Goal: Complete application form: Complete application form

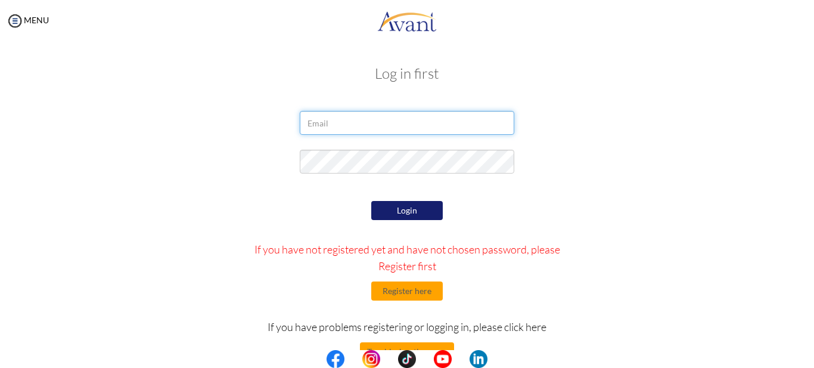
type input "[EMAIL_ADDRESS][DOMAIN_NAME]"
click at [395, 218] on button "Login" at bounding box center [407, 210] width 72 height 19
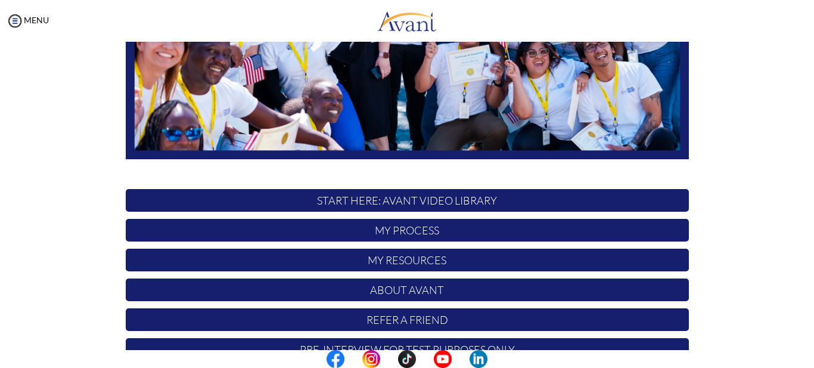
scroll to position [275, 0]
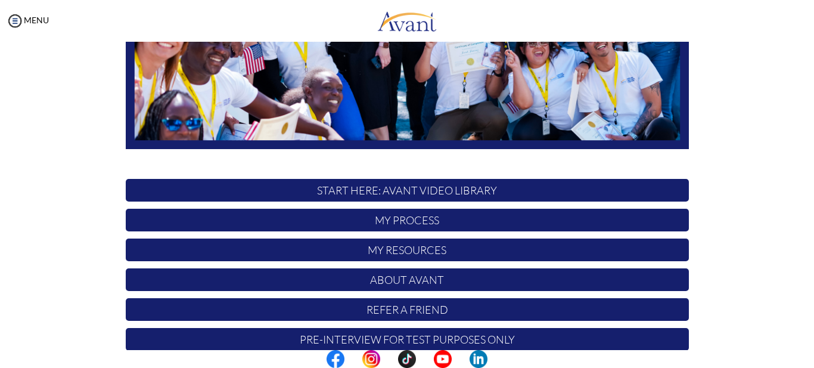
click at [464, 190] on p "START HERE: Avant Video Library" at bounding box center [407, 190] width 563 height 23
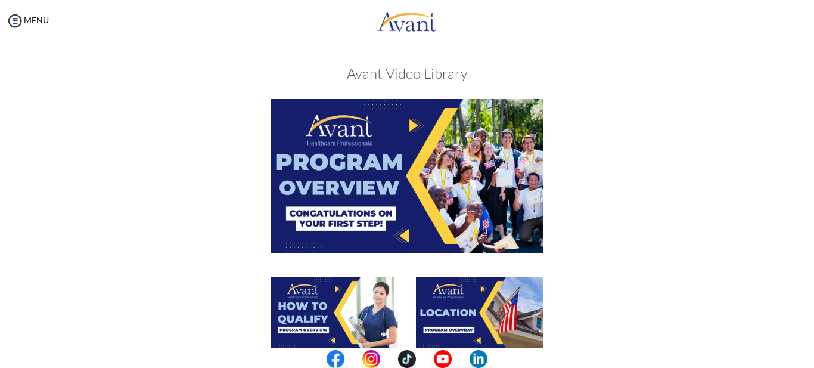
click at [372, 189] on img at bounding box center [407, 175] width 273 height 153
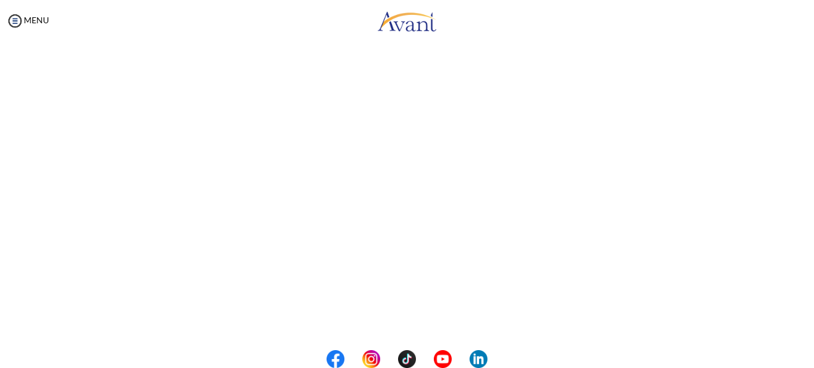
scroll to position [168, 0]
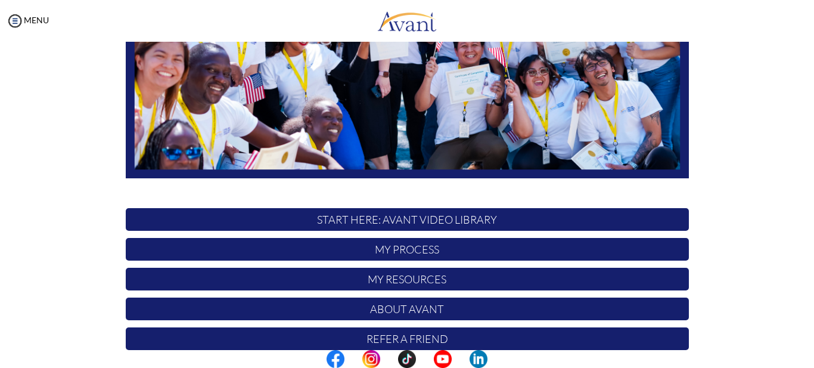
scroll to position [247, 0]
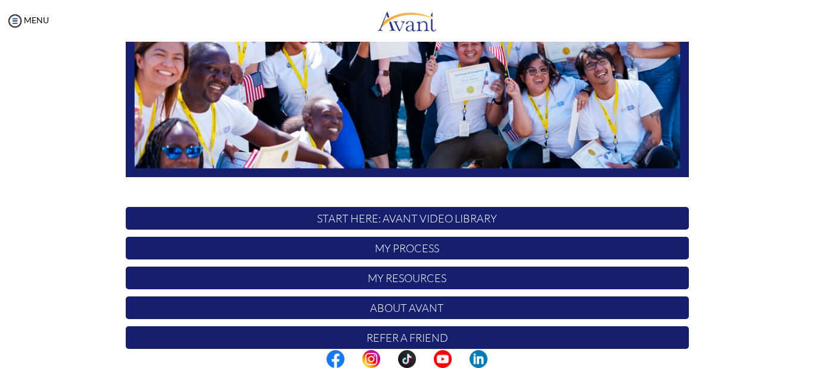
click at [455, 218] on p "START HERE: Avant Video Library" at bounding box center [407, 218] width 563 height 23
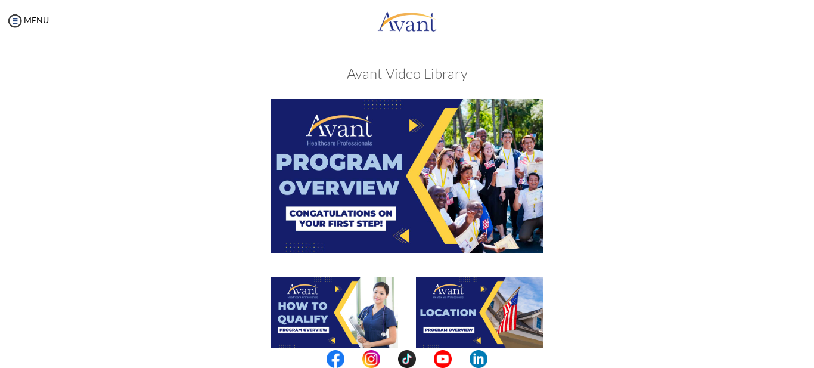
click at [365, 320] on img at bounding box center [335, 313] width 128 height 72
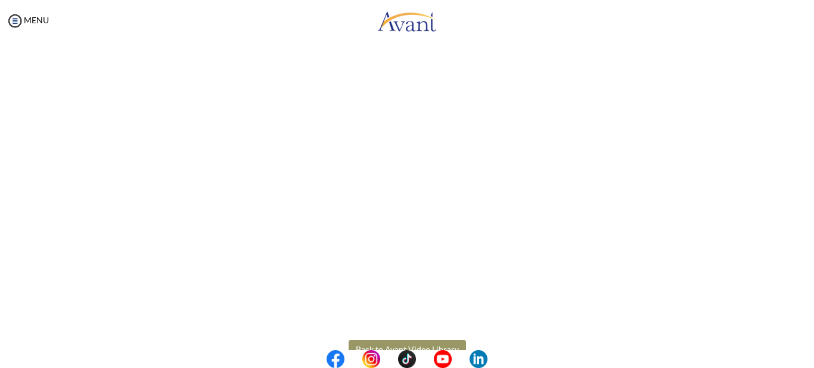
scroll to position [219, 0]
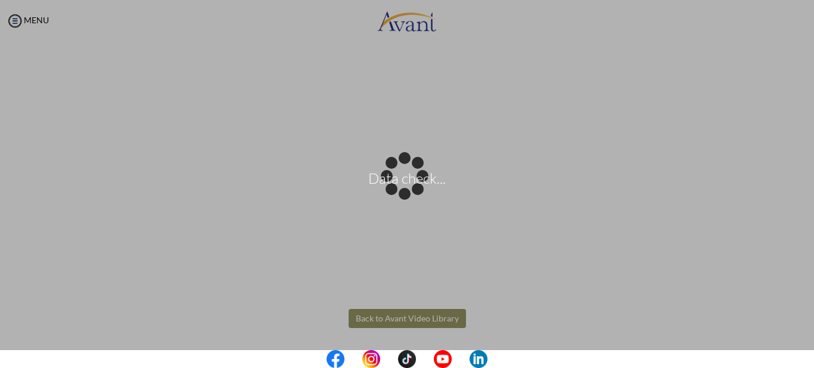
click at [429, 322] on body "Data check... Maintenance break. Please come back in 2 hours. MENU My Status Wh…" at bounding box center [407, 184] width 814 height 368
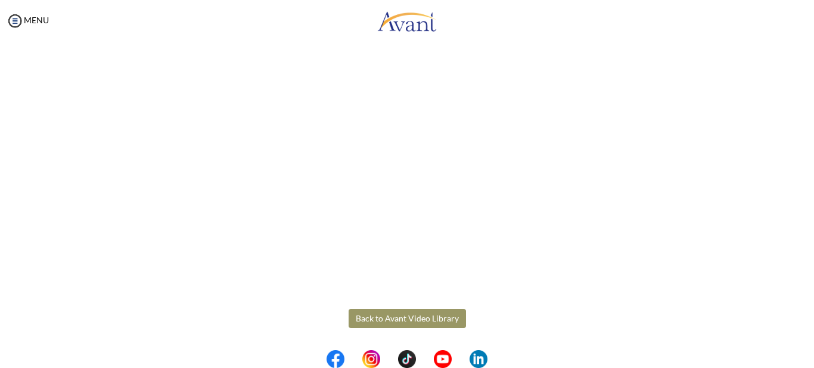
click at [420, 319] on button "Back to Avant Video Library" at bounding box center [407, 318] width 117 height 19
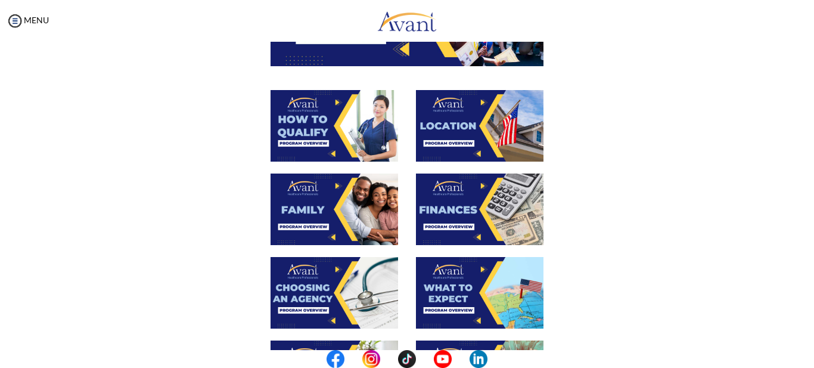
scroll to position [210, 0]
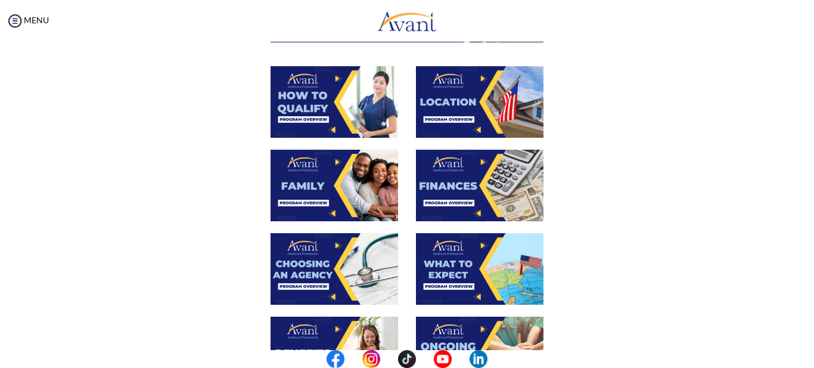
click at [369, 187] on img at bounding box center [335, 186] width 128 height 72
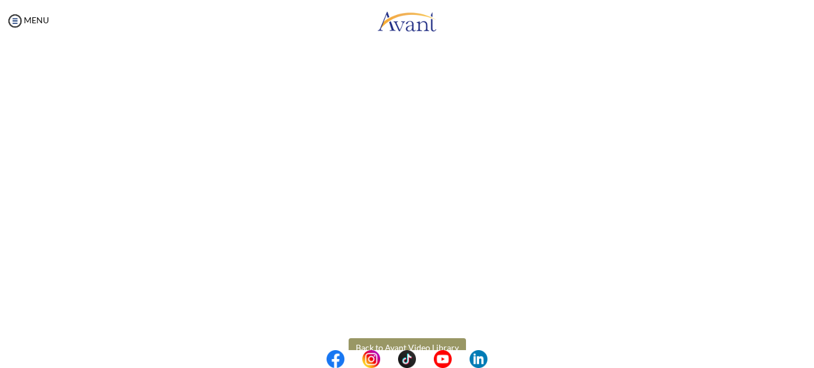
scroll to position [346, 0]
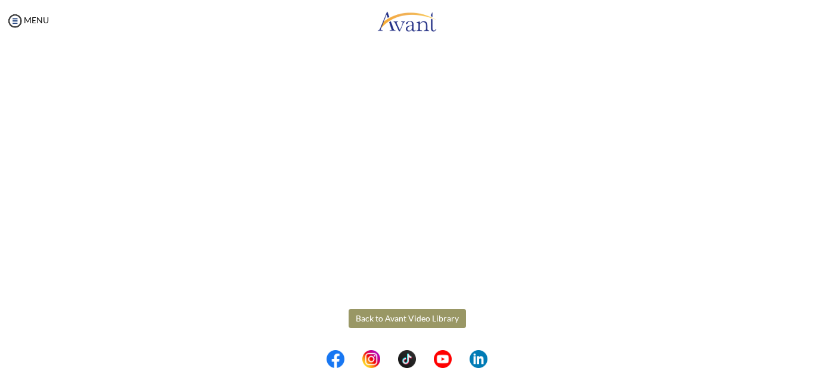
click at [420, 320] on body "Maintenance break. Please come back in 2 hours. MENU My Status What is the next…" at bounding box center [407, 184] width 814 height 368
click at [420, 320] on button "Back to Avant Video Library" at bounding box center [407, 318] width 117 height 19
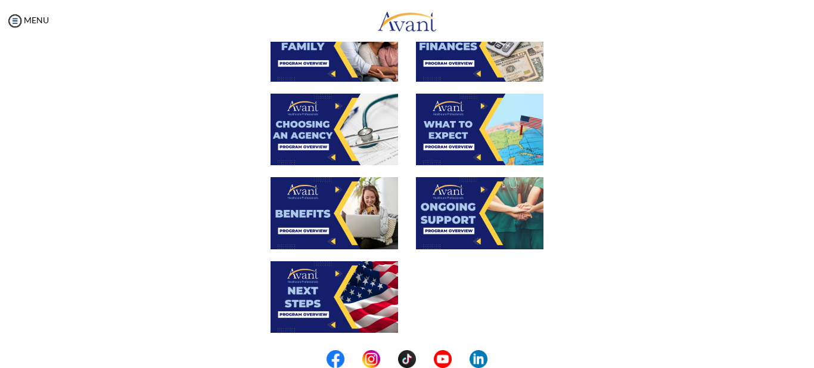
scroll to position [368, 0]
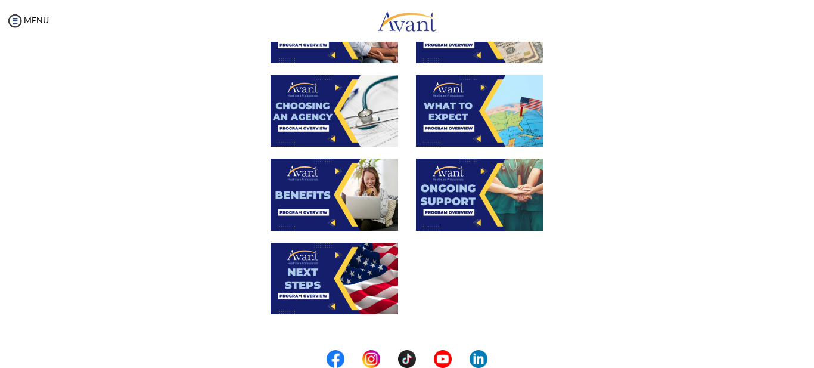
click at [308, 119] on img at bounding box center [335, 111] width 128 height 72
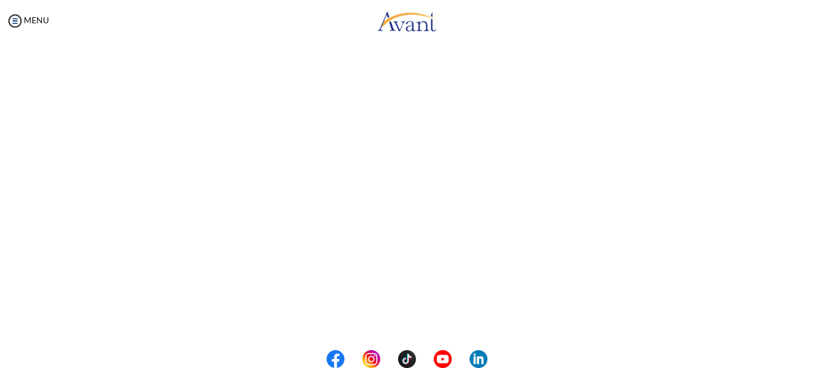
scroll to position [225, 0]
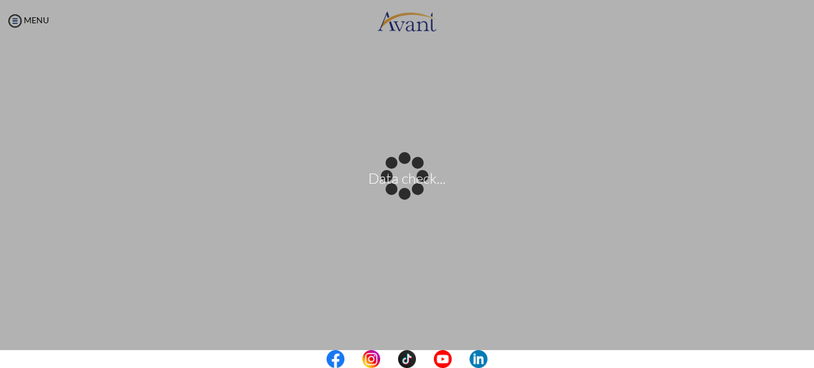
click at [802, 190] on body "Data check... Maintenance break. Please come back in 2 hours. MENU My Status Wh…" at bounding box center [407, 184] width 814 height 368
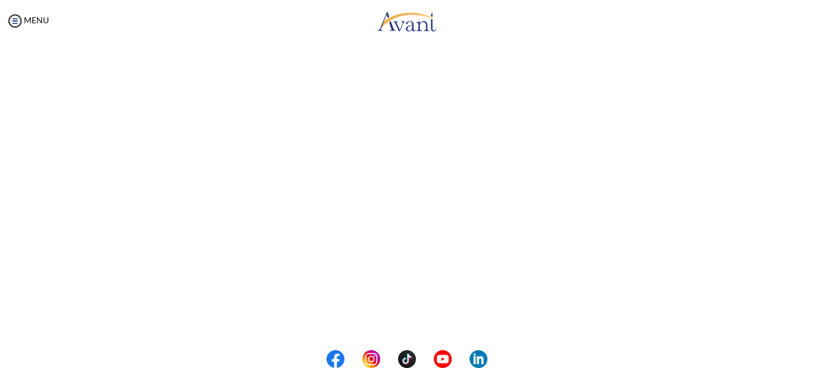
scroll to position [346, 0]
click at [414, 318] on button "Back to Avant Video Library" at bounding box center [407, 318] width 117 height 19
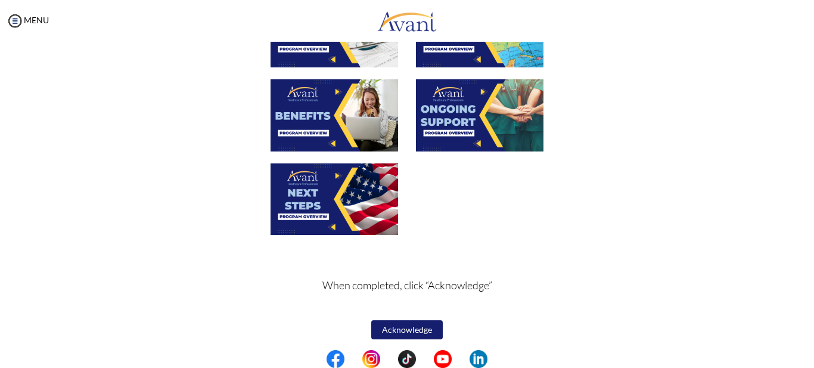
scroll to position [452, 0]
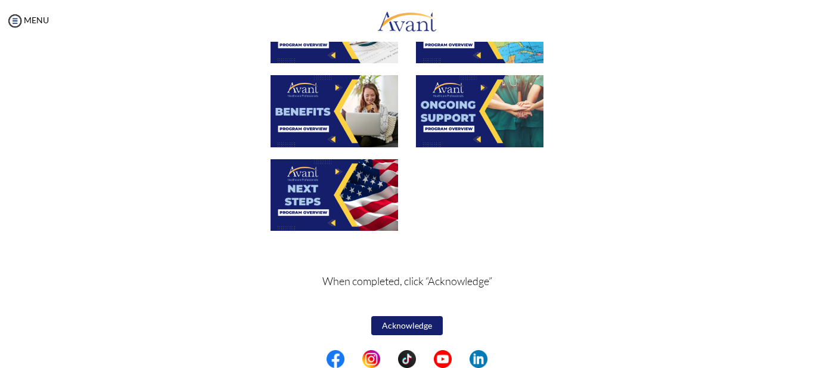
click at [315, 128] on img at bounding box center [335, 111] width 128 height 72
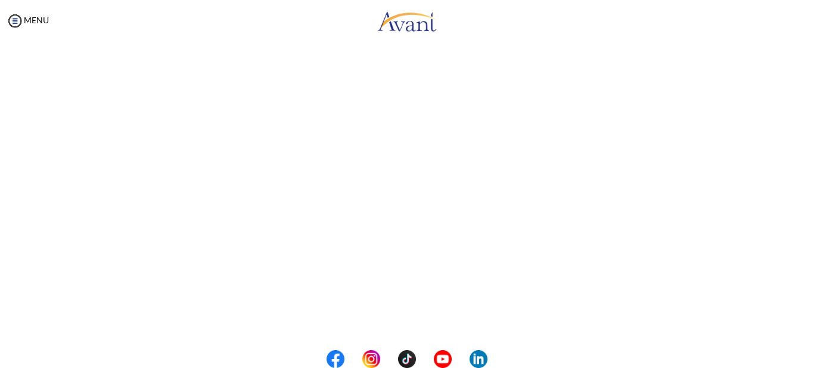
scroll to position [346, 0]
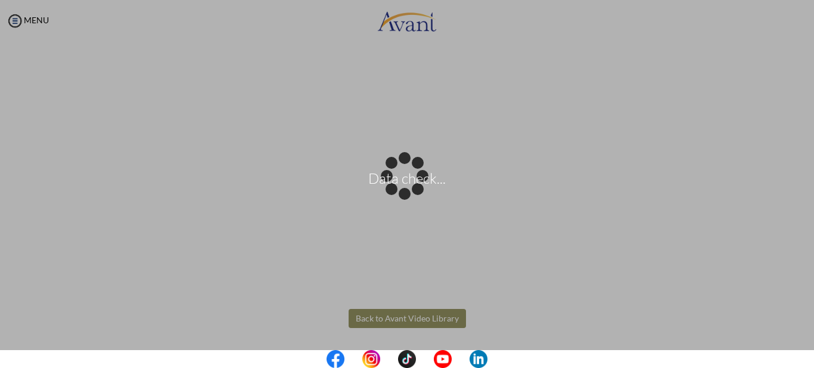
click at [408, 315] on body "Data check... Maintenance break. Please come back in 2 hours. MENU My Status Wh…" at bounding box center [407, 184] width 814 height 368
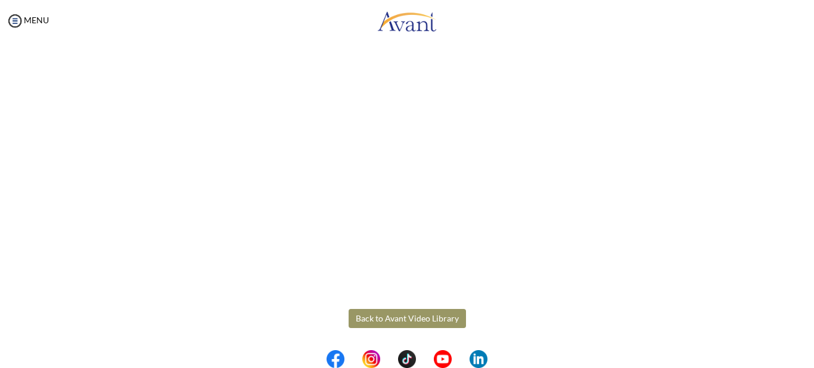
click at [409, 319] on button "Back to Avant Video Library" at bounding box center [407, 318] width 117 height 19
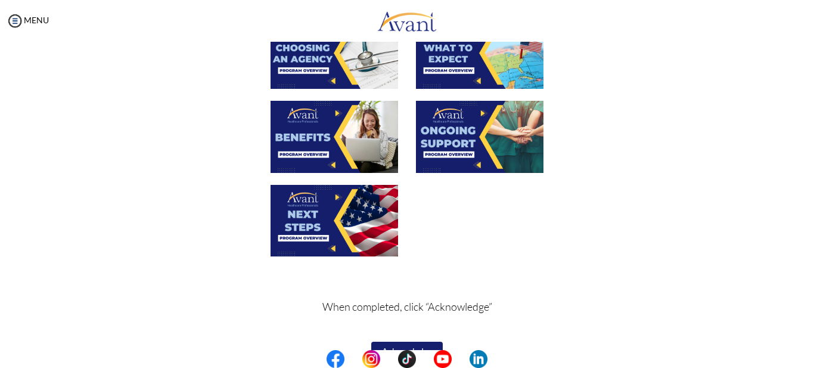
scroll to position [452, 0]
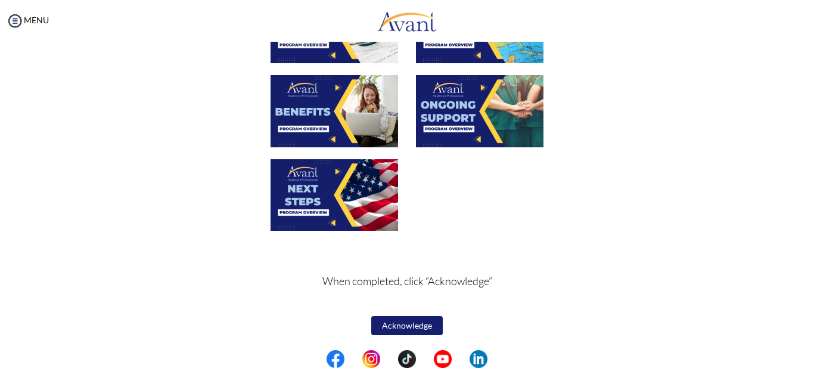
click at [327, 215] on img at bounding box center [335, 195] width 128 height 72
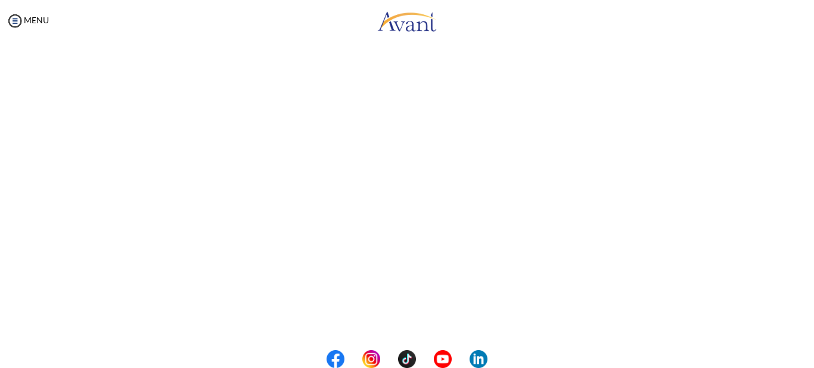
scroll to position [346, 0]
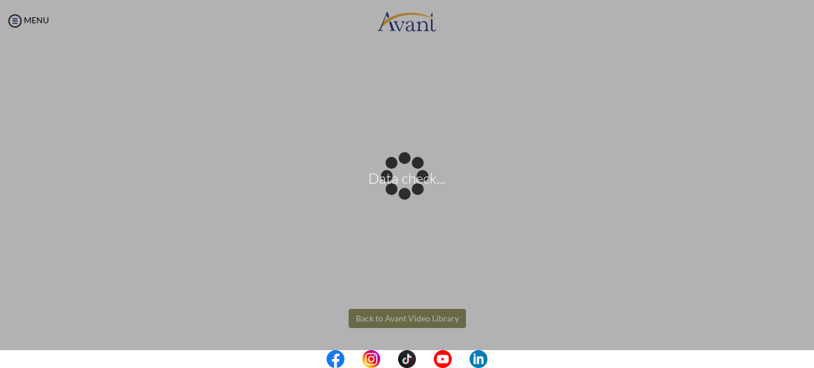
click at [399, 317] on body "Data check... Maintenance break. Please come back in 2 hours. MENU My Status Wh…" at bounding box center [407, 184] width 814 height 368
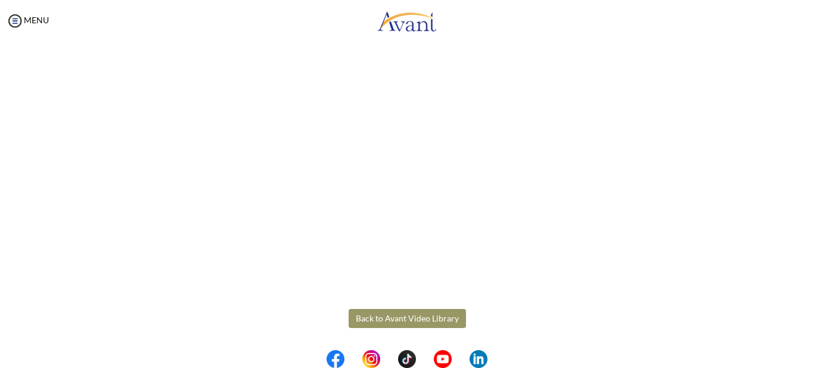
click at [399, 317] on button "Back to Avant Video Library" at bounding box center [407, 318] width 117 height 19
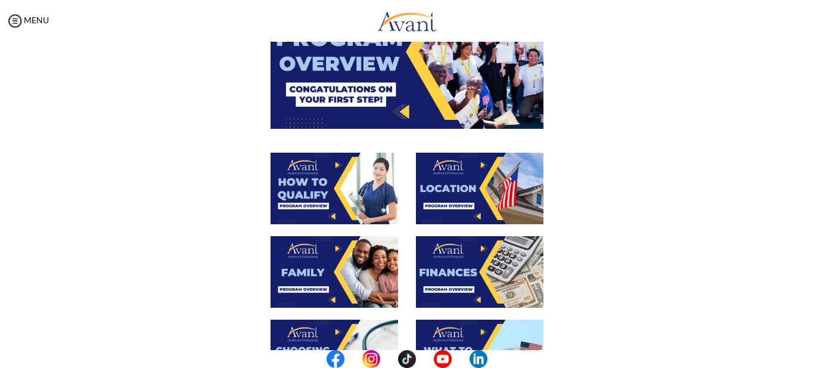
scroll to position [122, 0]
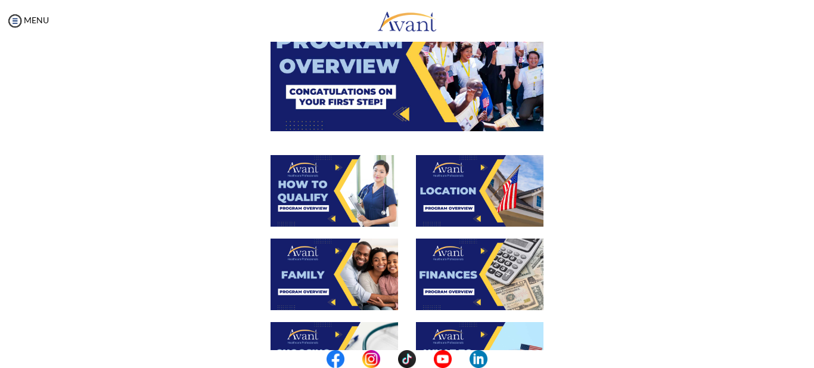
click at [794, 224] on div "My Status What is the next step? We would like you to watch the introductory vi…" at bounding box center [407, 226] width 814 height 368
click at [462, 204] on img at bounding box center [480, 191] width 128 height 72
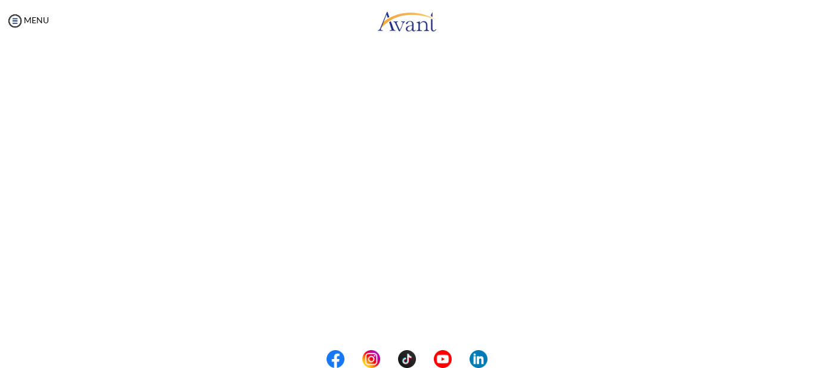
scroll to position [219, 0]
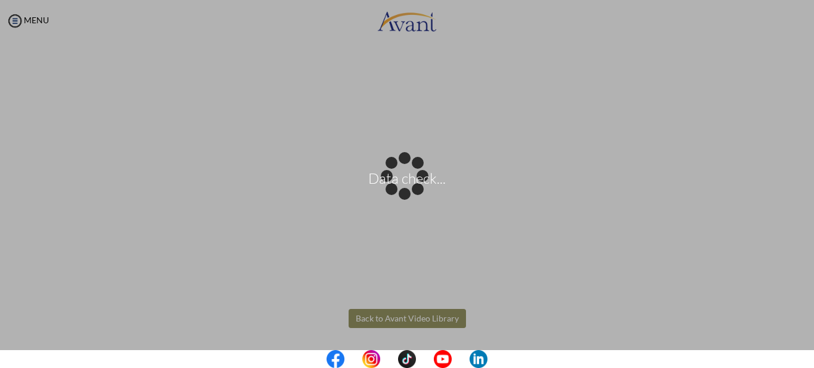
click at [439, 317] on body "Data check... Maintenance break. Please come back in 2 hours. MENU My Status Wh…" at bounding box center [407, 184] width 814 height 368
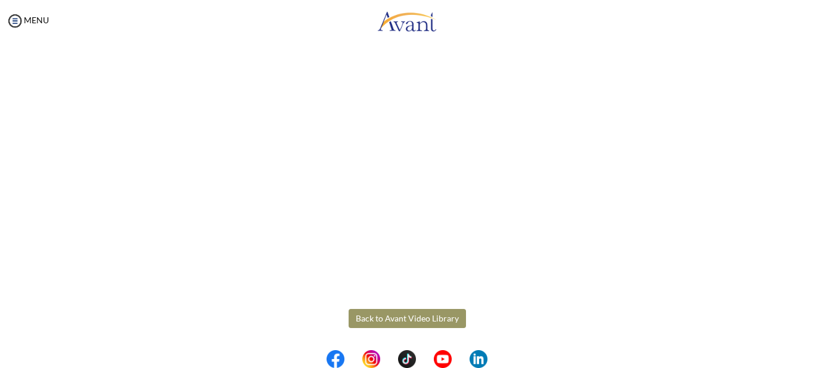
click at [439, 317] on button "Back to Avant Video Library" at bounding box center [407, 318] width 117 height 19
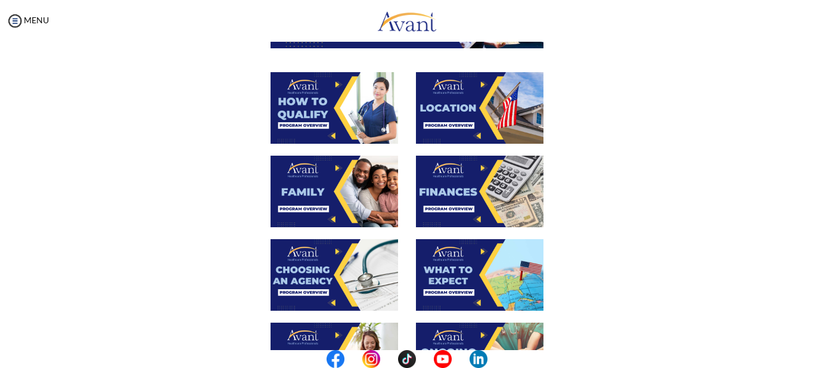
scroll to position [210, 0]
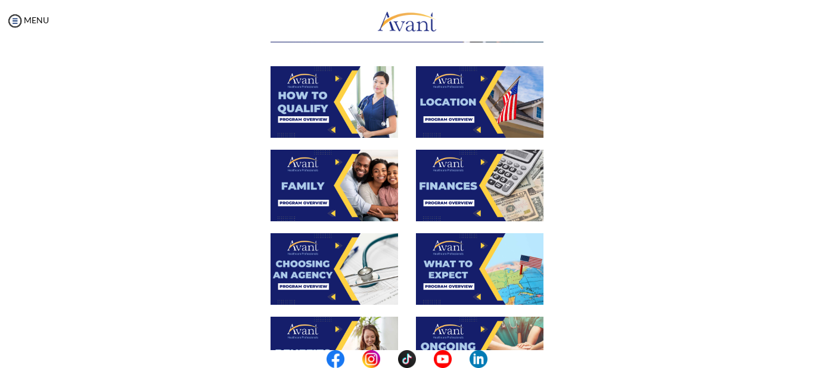
click at [489, 187] on img at bounding box center [480, 186] width 128 height 72
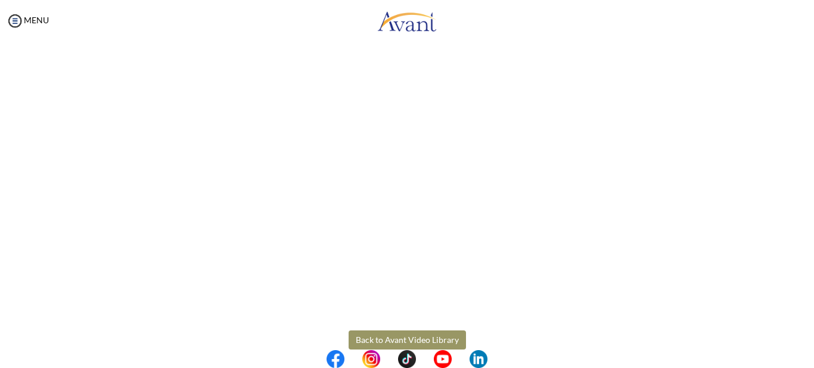
scroll to position [201, 0]
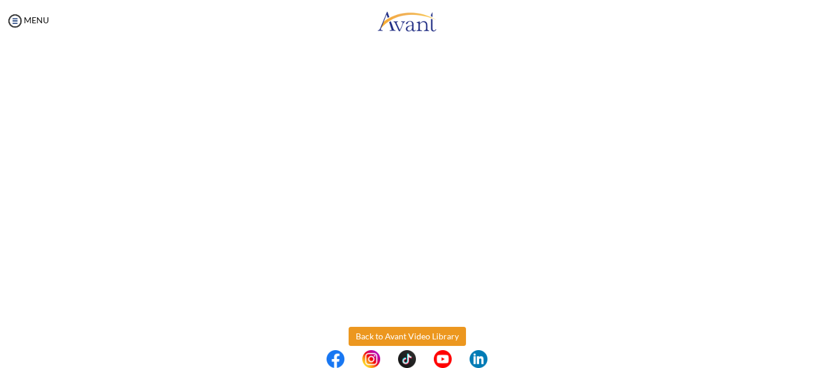
click at [416, 331] on body "Maintenance break. Please come back in 2 hours. MENU My Status What is the next…" at bounding box center [407, 184] width 814 height 368
click at [416, 331] on button "Back to Avant Video Library" at bounding box center [407, 336] width 117 height 19
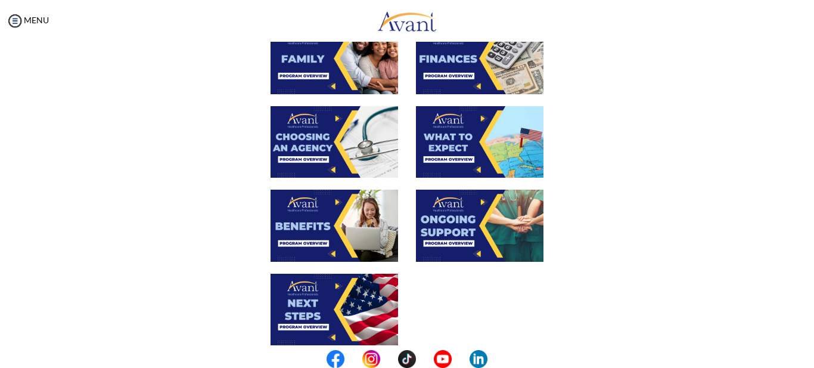
scroll to position [366, 0]
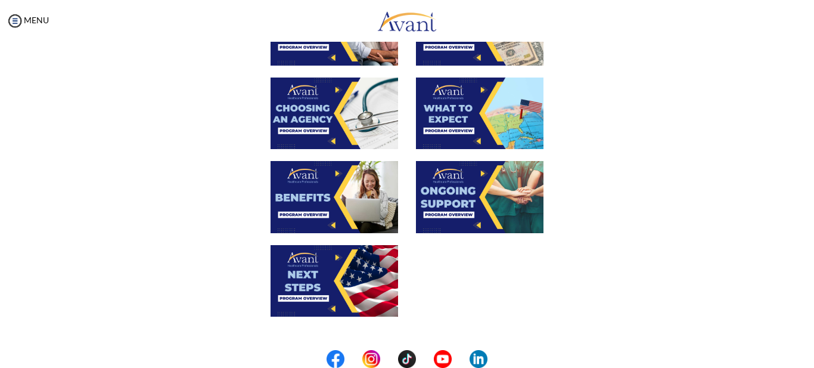
click at [470, 125] on img at bounding box center [480, 114] width 128 height 72
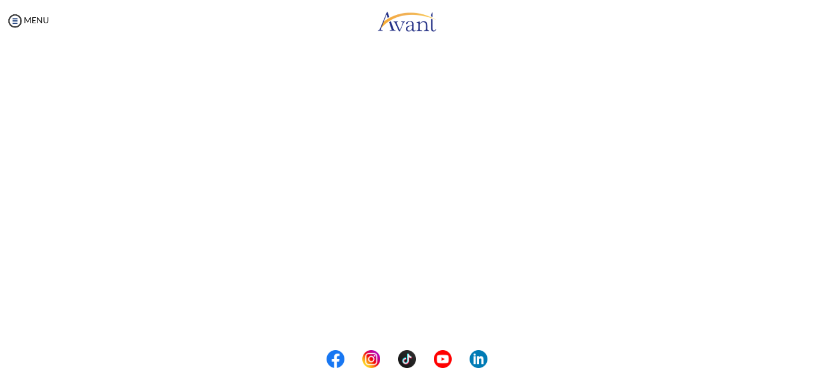
scroll to position [346, 0]
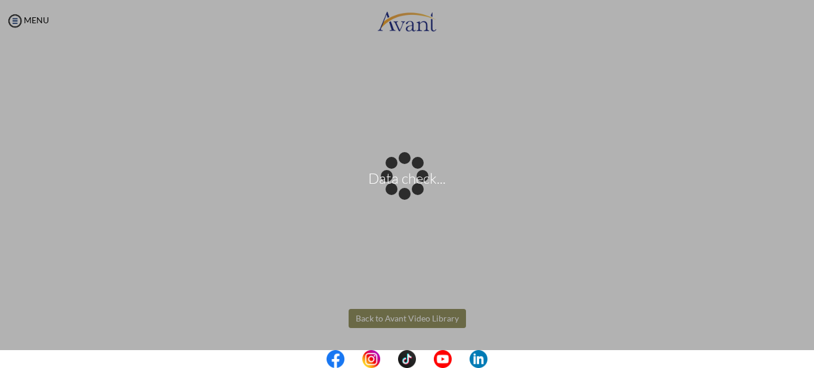
click at [430, 325] on body "Data check... Maintenance break. Please come back in 2 hours. MENU My Status Wh…" at bounding box center [407, 184] width 814 height 368
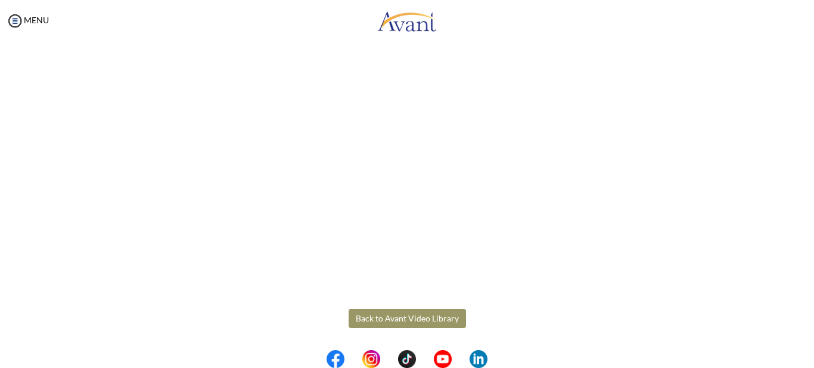
click at [426, 315] on button "Back to Avant Video Library" at bounding box center [407, 318] width 117 height 19
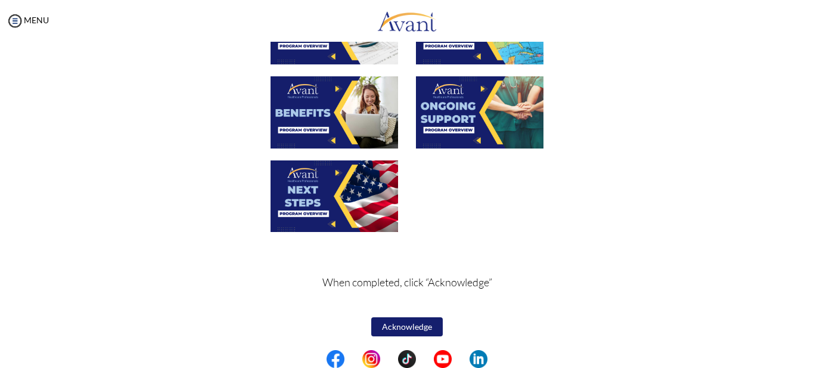
scroll to position [452, 0]
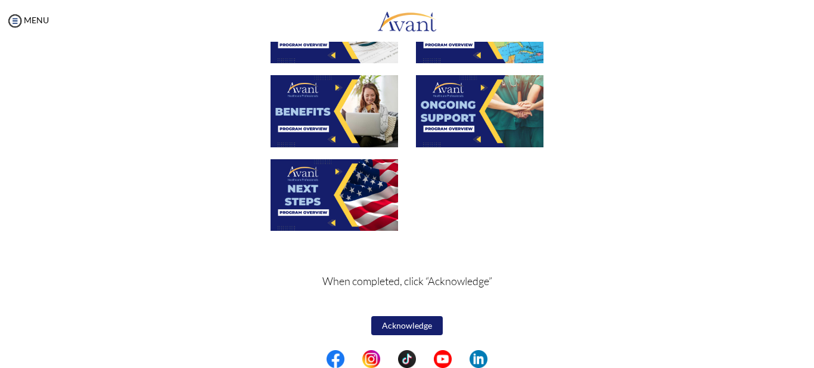
click at [409, 324] on button "Acknowledge" at bounding box center [407, 325] width 72 height 19
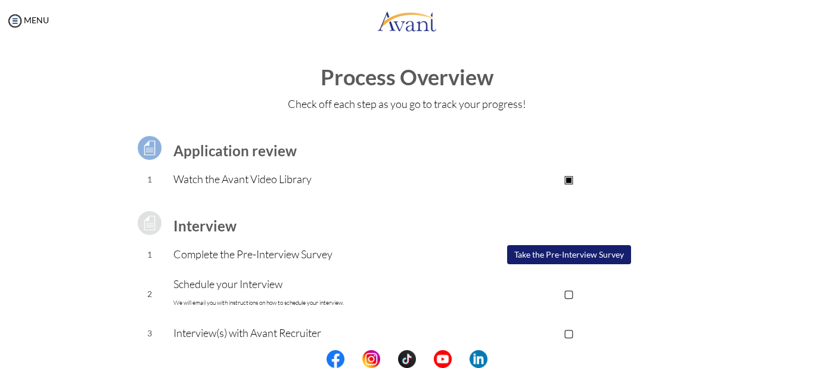
click at [260, 175] on p "Watch the Avant Video Library" at bounding box center [311, 179] width 276 height 17
click at [256, 151] on b "Application review" at bounding box center [234, 150] width 123 height 17
click at [197, 225] on b "Interview" at bounding box center [204, 225] width 63 height 17
click at [564, 253] on button "Take the Pre-Interview Survey" at bounding box center [569, 254] width 124 height 19
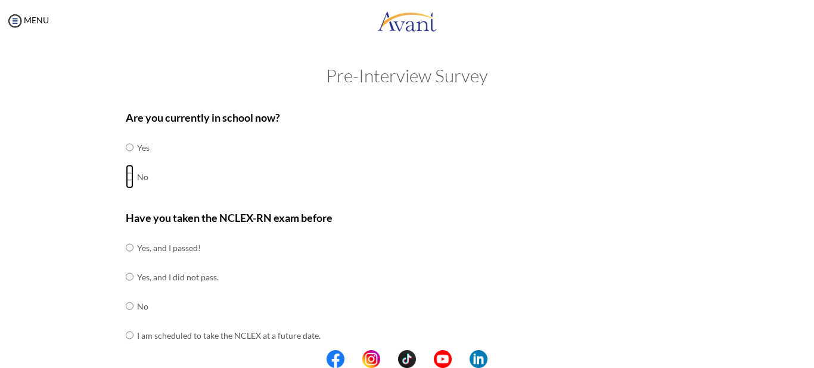
click at [126, 178] on input "radio" at bounding box center [130, 177] width 8 height 24
radio input "true"
click at [126, 306] on input "radio" at bounding box center [130, 306] width 8 height 24
radio input "true"
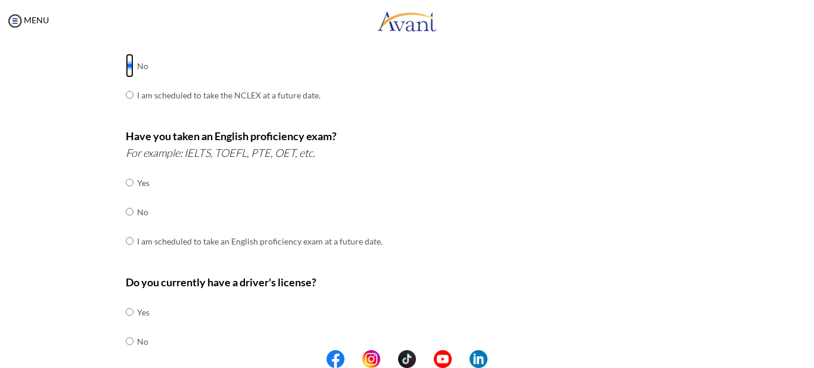
scroll to position [252, 0]
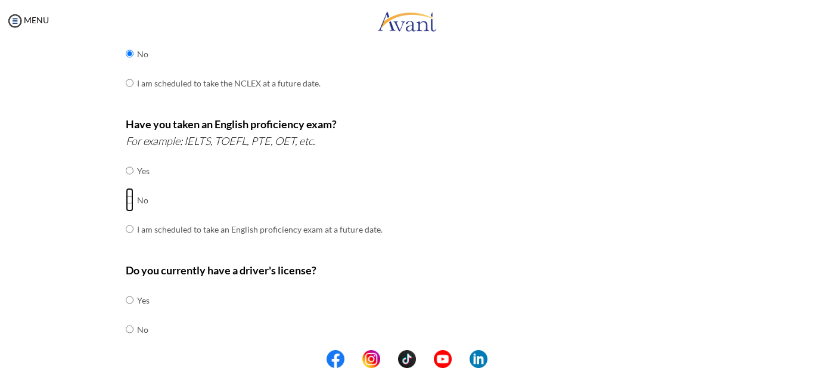
click at [126, 200] on input "radio" at bounding box center [130, 200] width 8 height 24
radio input "true"
click at [128, 297] on input "radio" at bounding box center [130, 300] width 8 height 24
radio input "true"
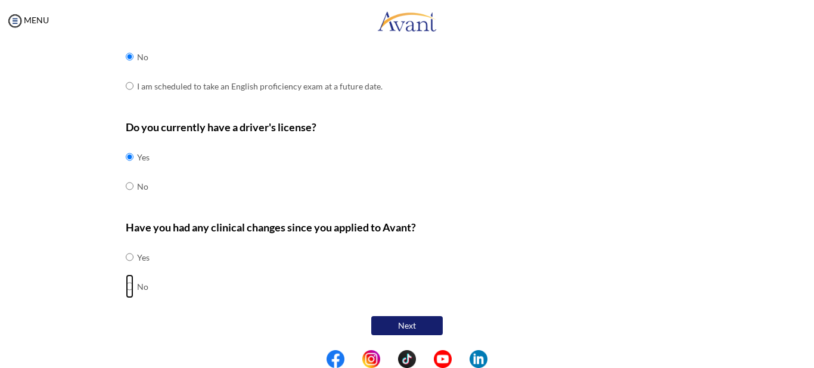
click at [126, 287] on input "radio" at bounding box center [130, 286] width 8 height 24
radio input "true"
click at [411, 327] on button "Next" at bounding box center [407, 325] width 72 height 19
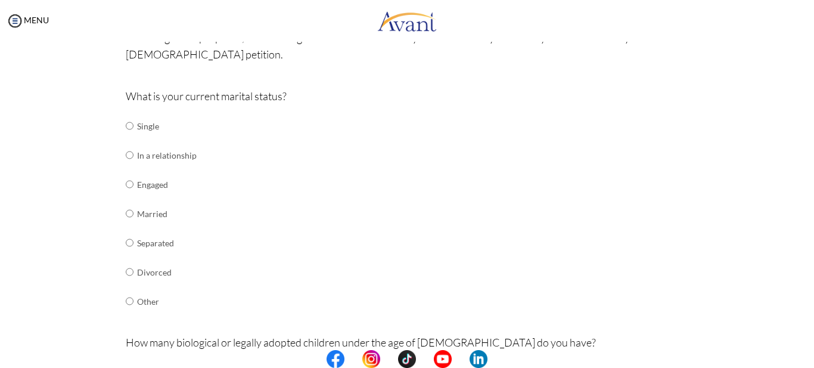
scroll to position [120, 0]
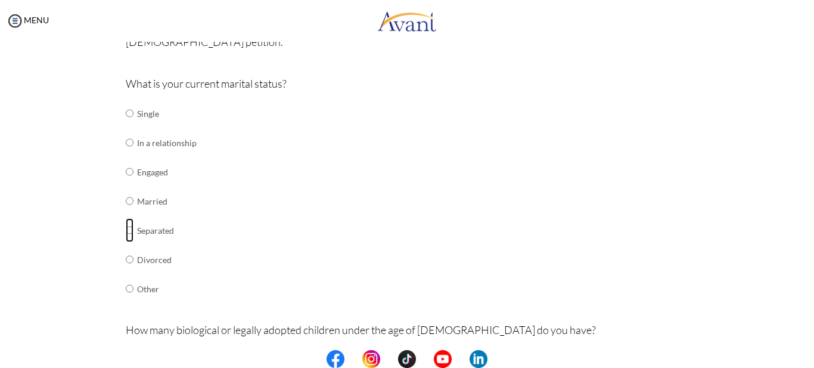
click at [126, 230] on input "radio" at bounding box center [130, 230] width 8 height 24
radio input "true"
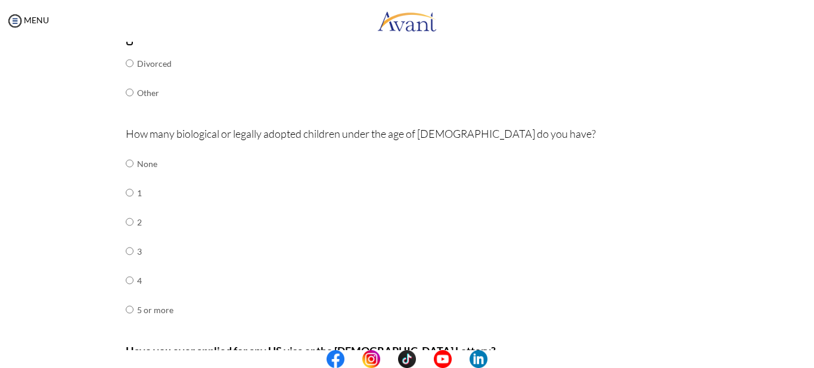
scroll to position [321, 0]
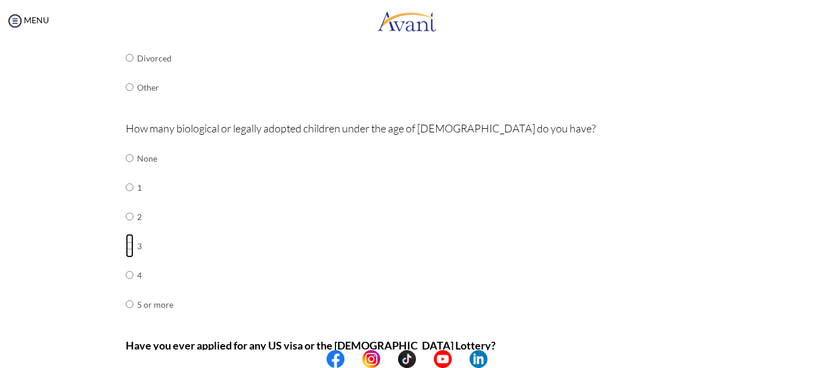
click at [126, 247] on input "radio" at bounding box center [130, 246] width 8 height 24
radio input "true"
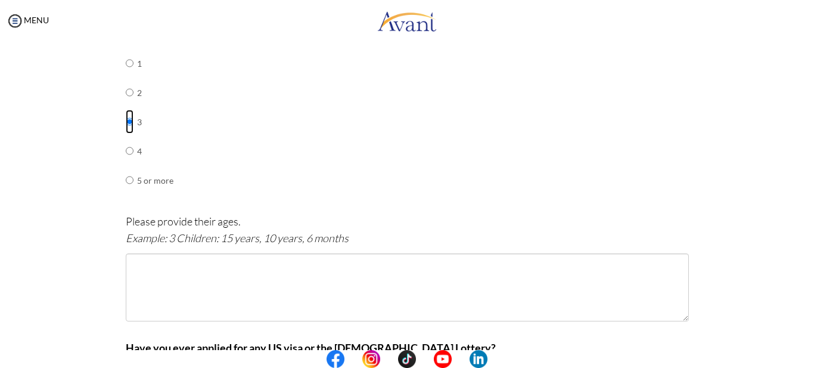
scroll to position [473, 0]
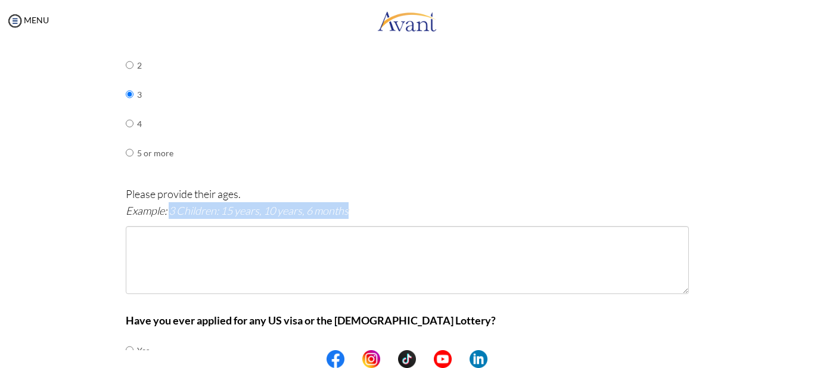
drag, startPoint x: 165, startPoint y: 209, endPoint x: 352, endPoint y: 210, distance: 187.8
click at [352, 210] on p "Please provide their ages. Example: 3 Children: 15 years, 10 years, 6 months" at bounding box center [407, 201] width 563 height 33
copy icon "3 Children: 15 years, 10 years, 6 months"
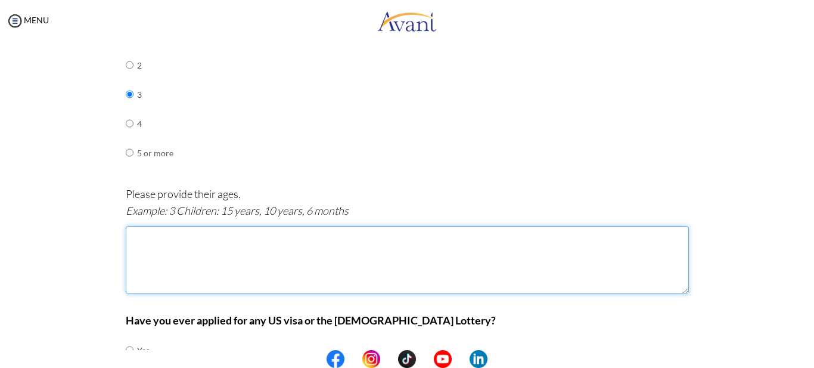
click at [158, 230] on textarea at bounding box center [407, 260] width 563 height 68
paste textarea "3 Children: 15 years, 10 years, 6 months"
click at [182, 237] on textarea "3 Children: 15 years, 10 years, 6 months" at bounding box center [407, 260] width 563 height 68
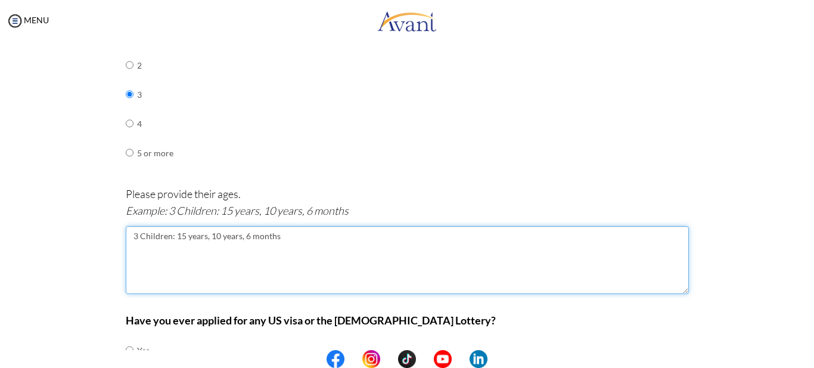
click at [182, 237] on textarea "3 Children: 15 years, 10 years, 6 months" at bounding box center [407, 260] width 563 height 68
click at [214, 236] on textarea "3 Children: 13years, 10 years, 6 months" at bounding box center [407, 260] width 563 height 68
click at [266, 237] on textarea "3 Children: 13years, 9 years, 6 months" at bounding box center [407, 260] width 563 height 68
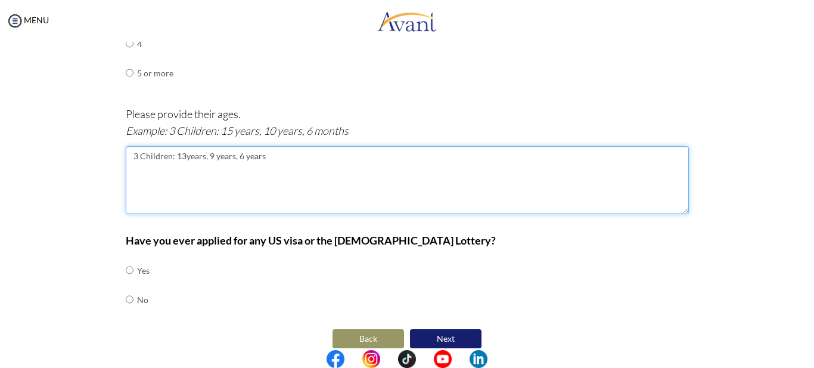
scroll to position [566, 0]
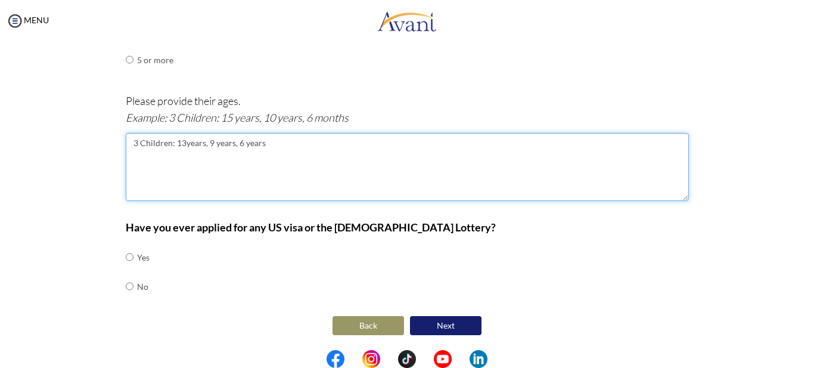
type textarea "3 Children: 13years, 9 years, 6 years"
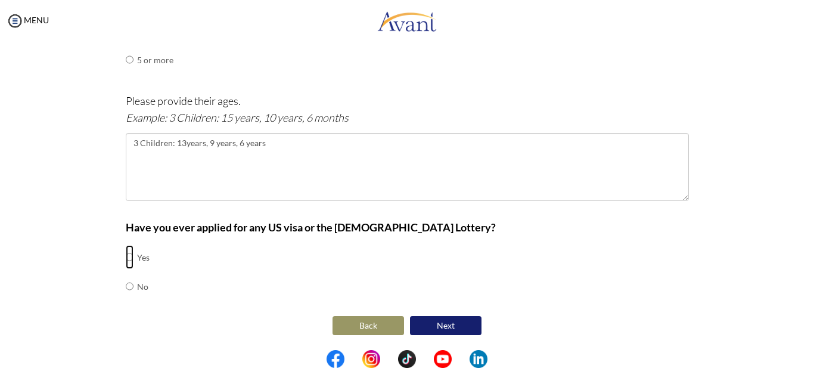
click at [126, 258] on input "radio" at bounding box center [130, 257] width 8 height 24
radio input "true"
click at [262, 255] on div "Have you ever applied for any US visa or the [DEMOGRAPHIC_DATA] Lottery? Yes No" at bounding box center [407, 266] width 563 height 94
click at [126, 289] on input "radio" at bounding box center [130, 286] width 8 height 24
radio input "true"
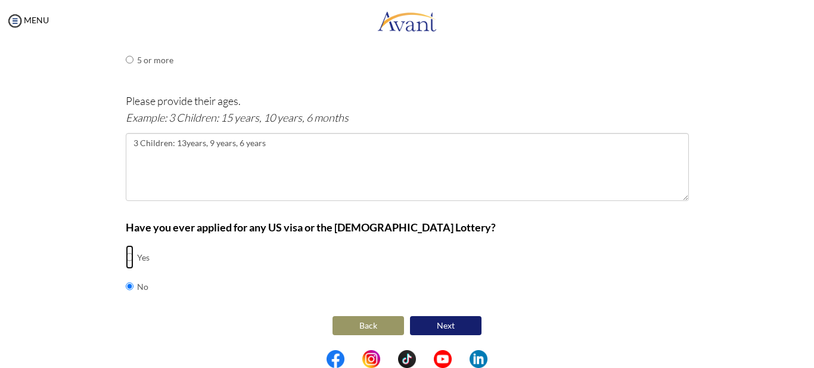
click at [126, 258] on input "radio" at bounding box center [130, 257] width 8 height 24
radio input "true"
click at [435, 326] on button "Next" at bounding box center [446, 325] width 72 height 19
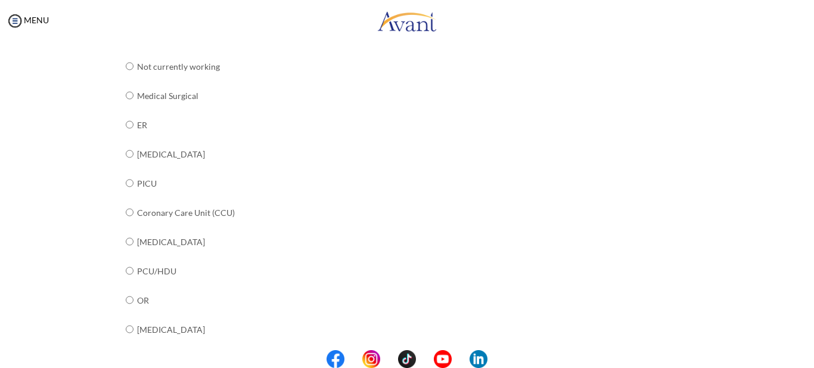
scroll to position [134, 0]
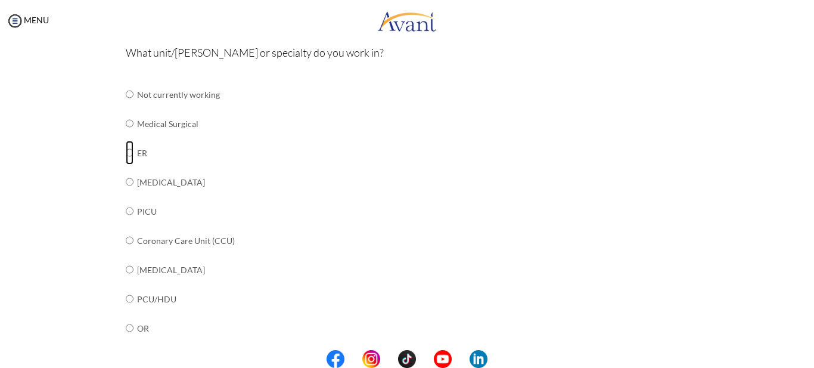
click at [126, 155] on input "radio" at bounding box center [130, 153] width 8 height 24
radio input "true"
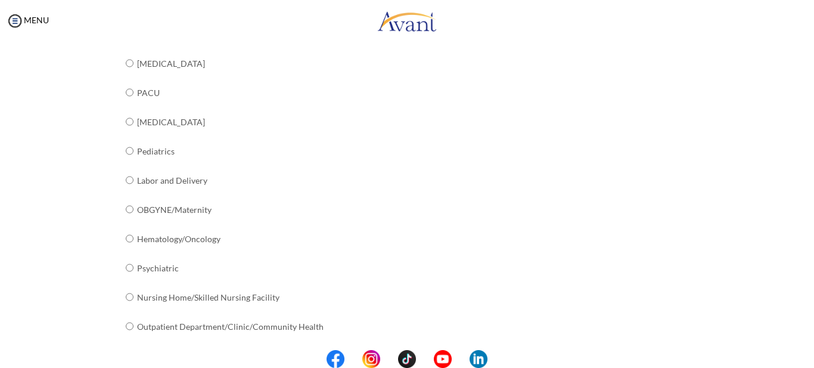
scroll to position [497, 0]
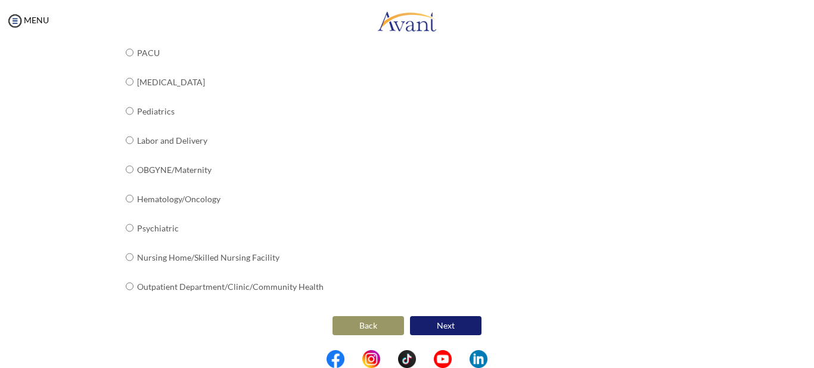
click at [433, 326] on button "Next" at bounding box center [446, 325] width 72 height 19
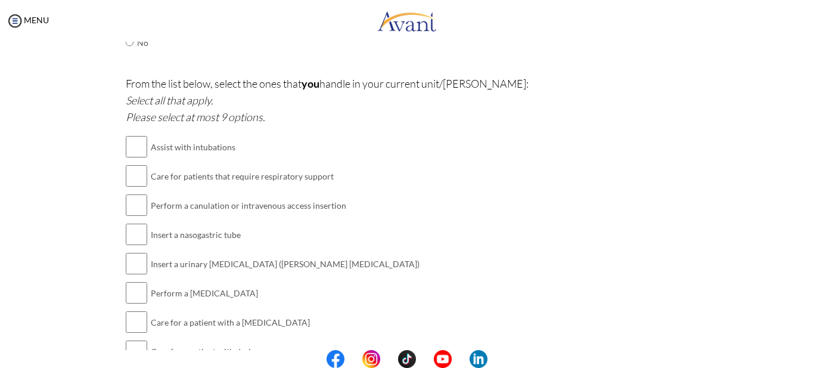
scroll to position [680, 0]
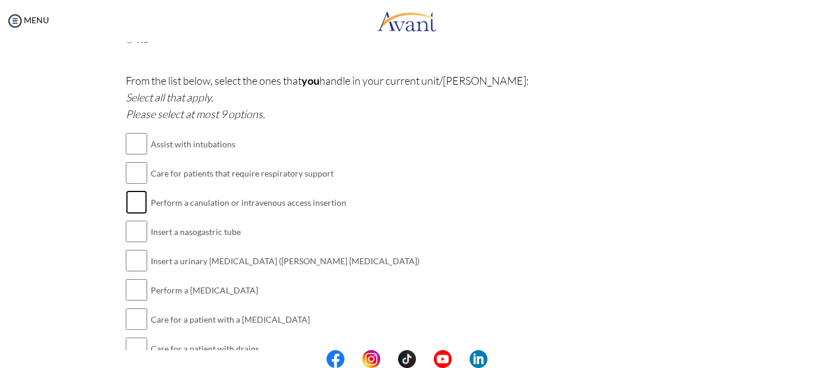
click at [134, 206] on input "checkbox" at bounding box center [136, 202] width 21 height 24
checkbox input "true"
click at [137, 233] on input "checkbox" at bounding box center [136, 231] width 21 height 24
checkbox input "true"
click at [137, 274] on td at bounding box center [136, 260] width 21 height 29
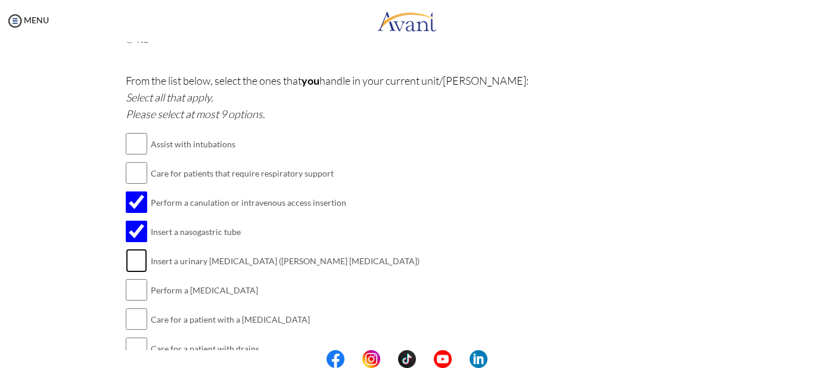
click at [135, 259] on input "checkbox" at bounding box center [136, 261] width 21 height 24
checkbox input "true"
click at [129, 295] on input "checkbox" at bounding box center [136, 290] width 21 height 24
checkbox input "true"
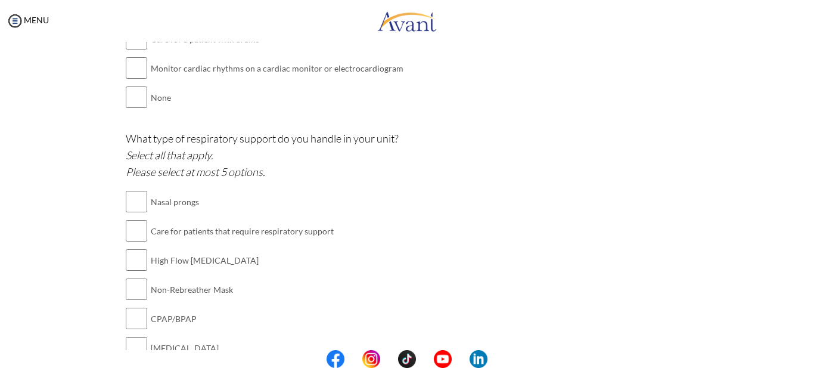
scroll to position [1005, 0]
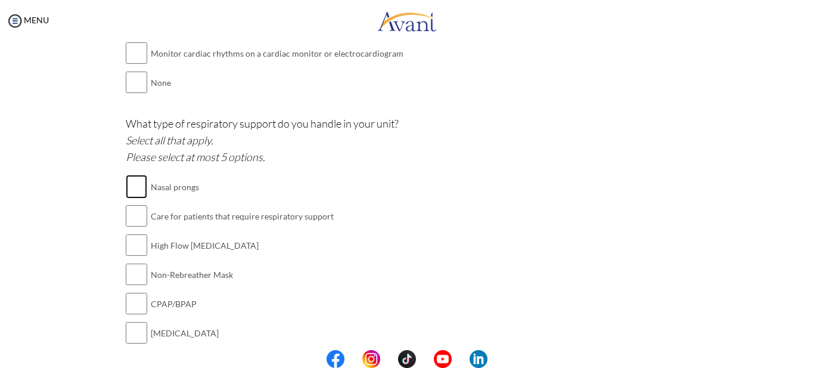
click at [137, 190] on input "checkbox" at bounding box center [136, 187] width 21 height 24
checkbox input "true"
click at [136, 243] on input "checkbox" at bounding box center [136, 245] width 21 height 24
checkbox input "true"
click at [135, 278] on input "checkbox" at bounding box center [136, 274] width 21 height 24
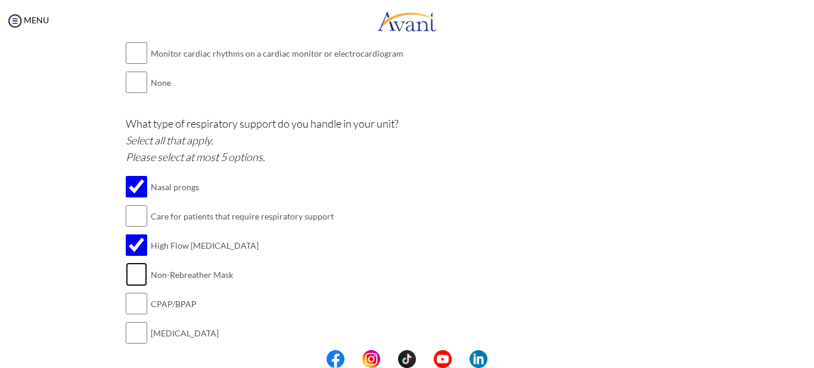
checkbox input "true"
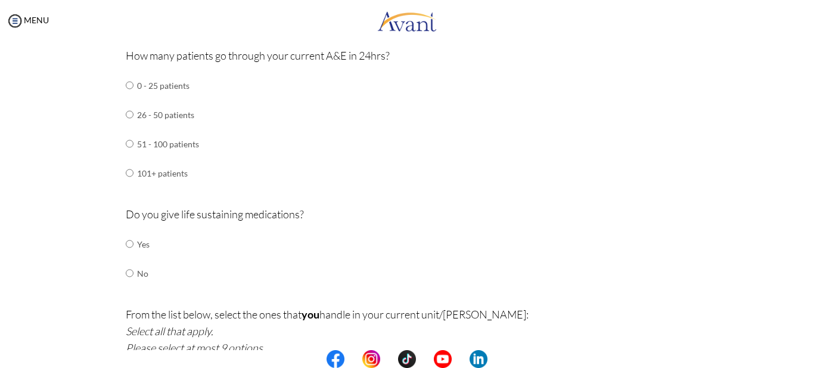
scroll to position [442, 0]
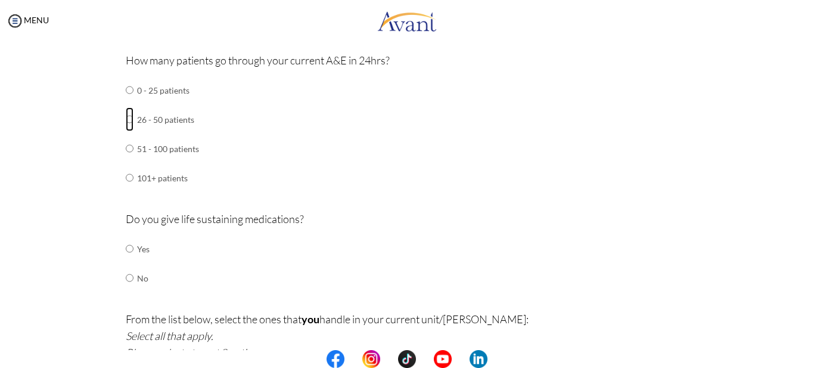
click at [126, 118] on input "radio" at bounding box center [130, 119] width 8 height 24
radio input "true"
click at [126, 252] on input "radio" at bounding box center [130, 249] width 8 height 24
radio input "true"
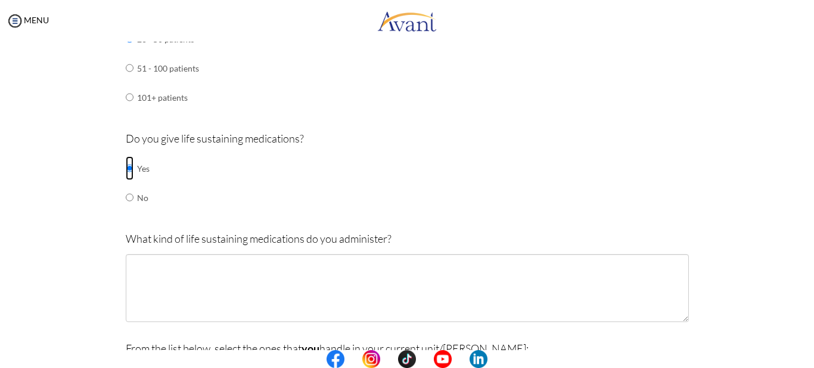
scroll to position [616, 0]
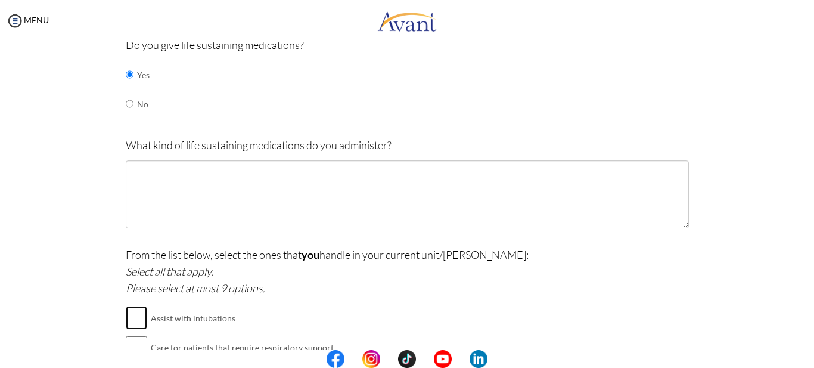
click at [135, 320] on input "checkbox" at bounding box center [136, 318] width 21 height 24
checkbox input "true"
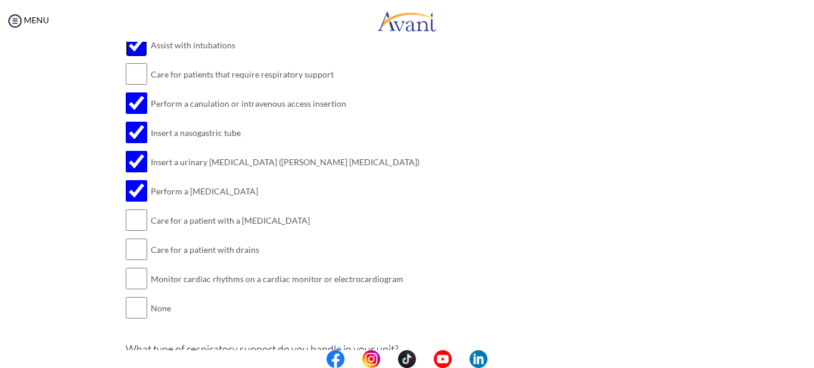
scroll to position [894, 0]
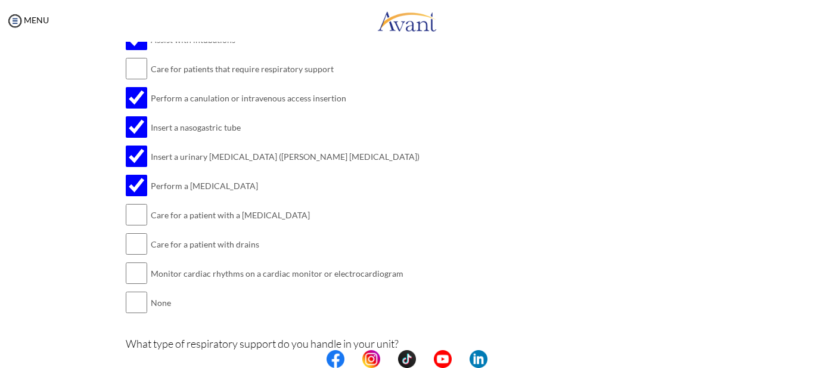
click at [0, 0] on div at bounding box center [0, 0] width 0 height 0
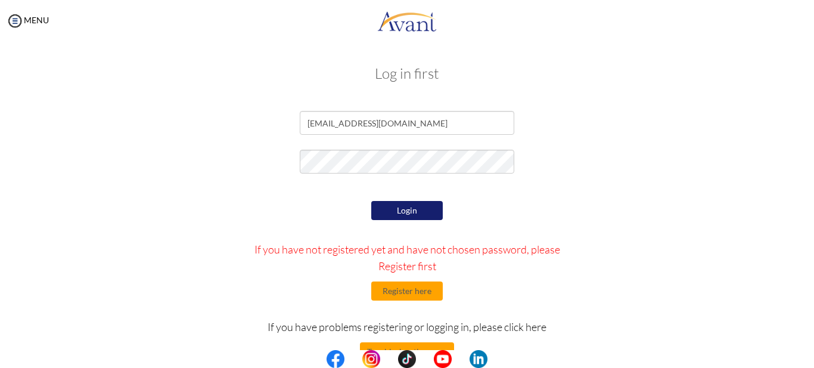
click at [411, 210] on button "Login" at bounding box center [407, 210] width 72 height 19
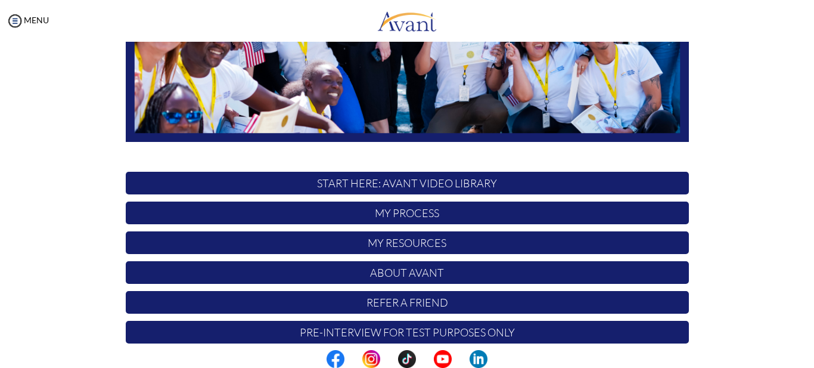
scroll to position [295, 0]
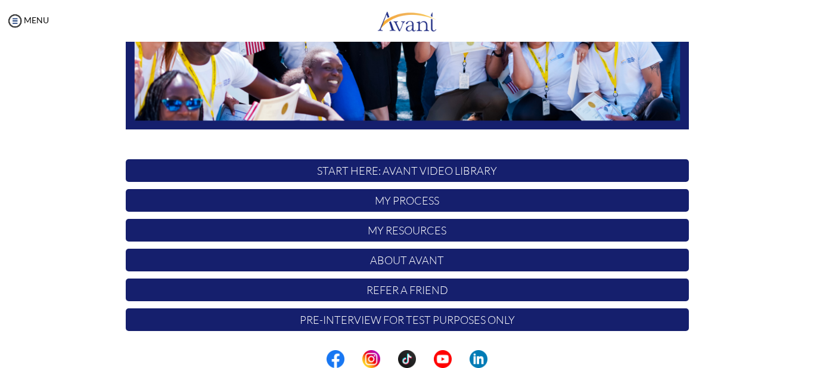
click at [402, 203] on p "My Process" at bounding box center [407, 200] width 563 height 23
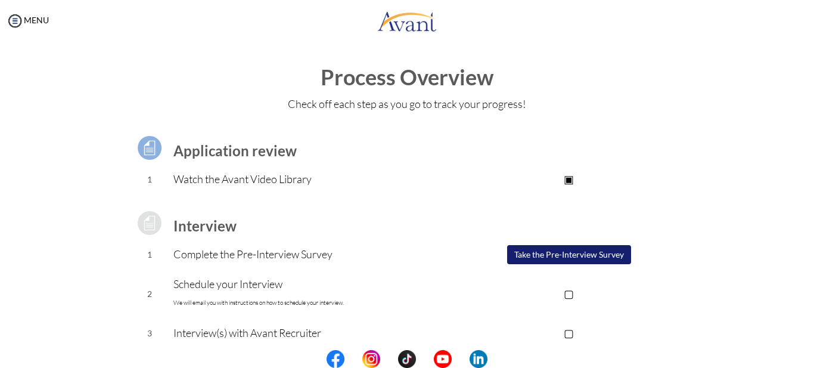
click at [596, 254] on button "Take the Pre-Interview Survey" at bounding box center [569, 254] width 124 height 19
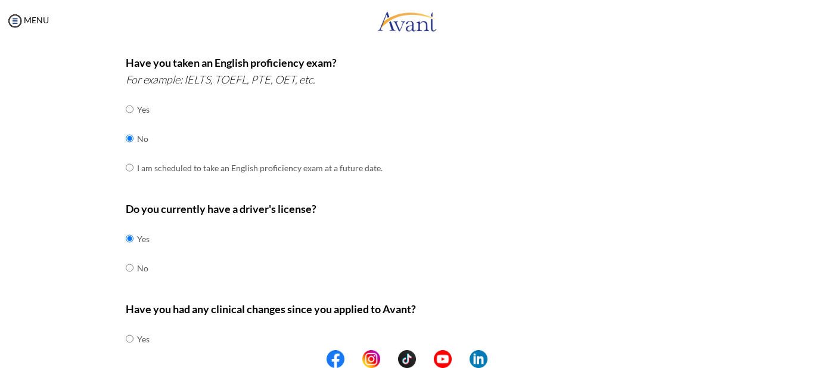
scroll to position [395, 0]
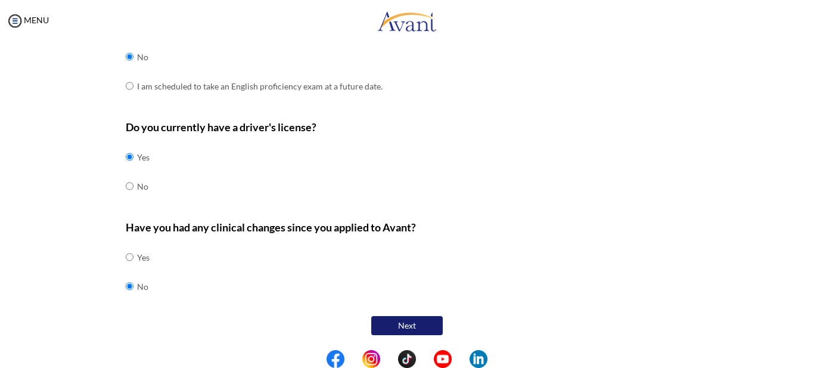
click at [408, 328] on button "Next" at bounding box center [407, 325] width 72 height 19
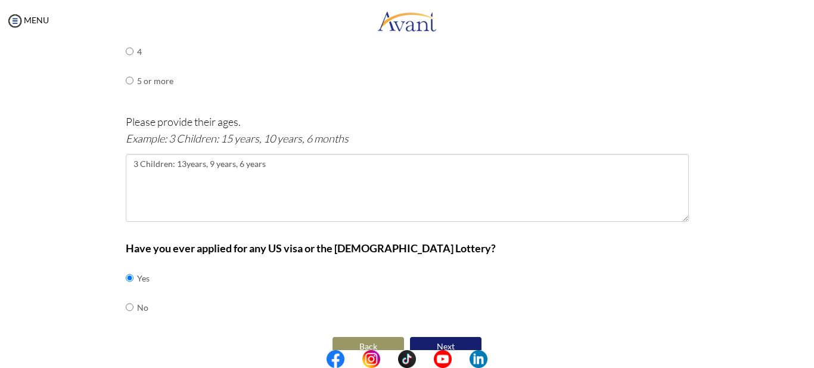
scroll to position [566, 0]
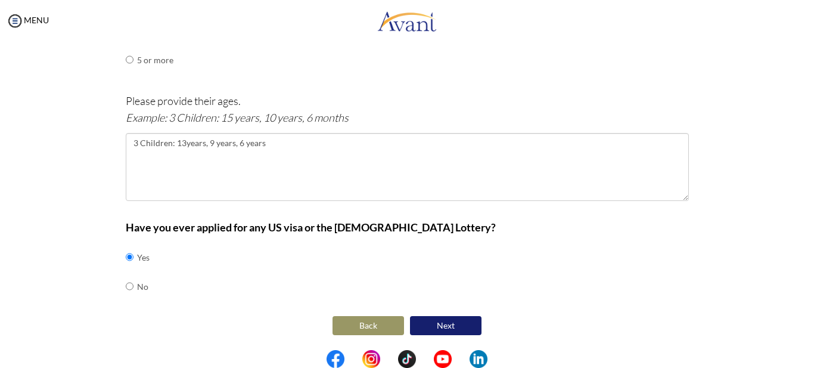
click at [445, 329] on button "Next" at bounding box center [446, 325] width 72 height 19
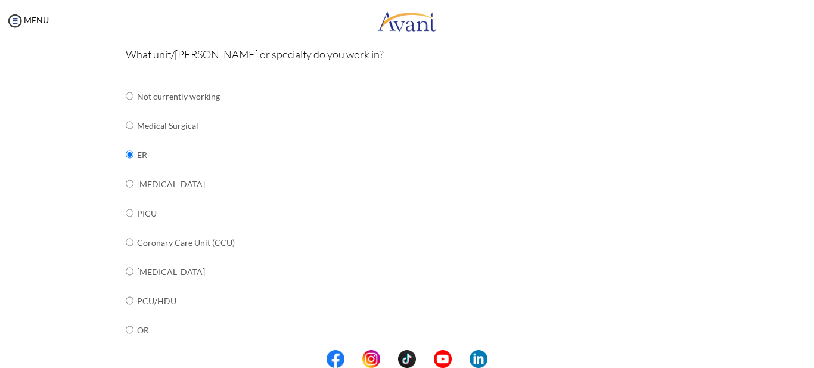
scroll to position [143, 0]
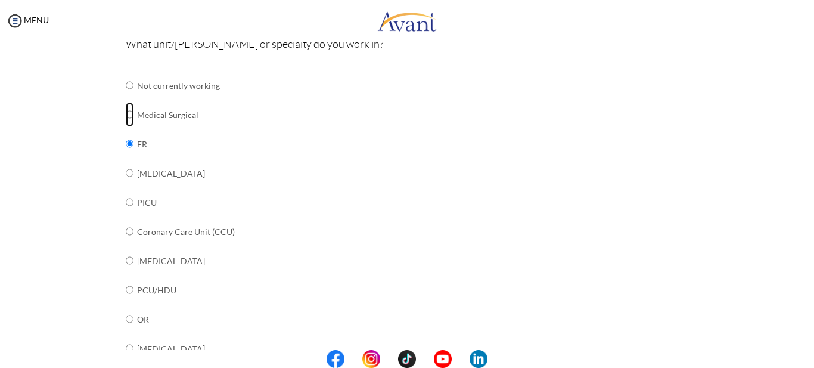
click at [126, 114] on input "radio" at bounding box center [130, 115] width 8 height 24
radio input "true"
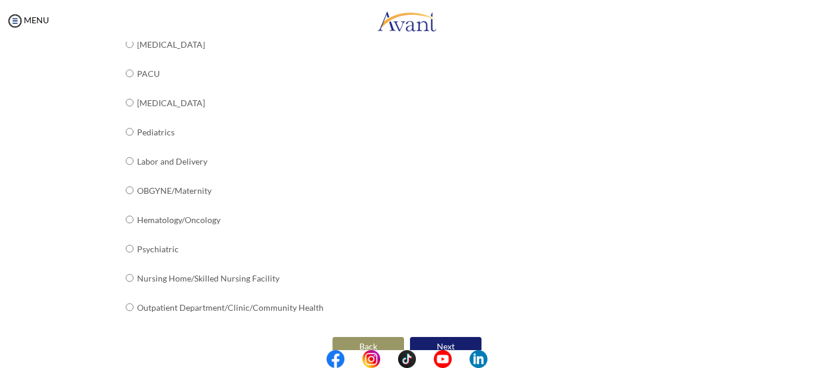
scroll to position [497, 0]
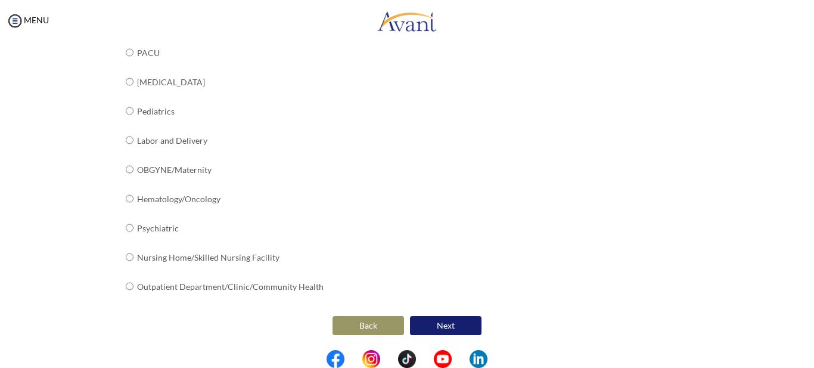
click at [458, 325] on button "Next" at bounding box center [446, 325] width 72 height 19
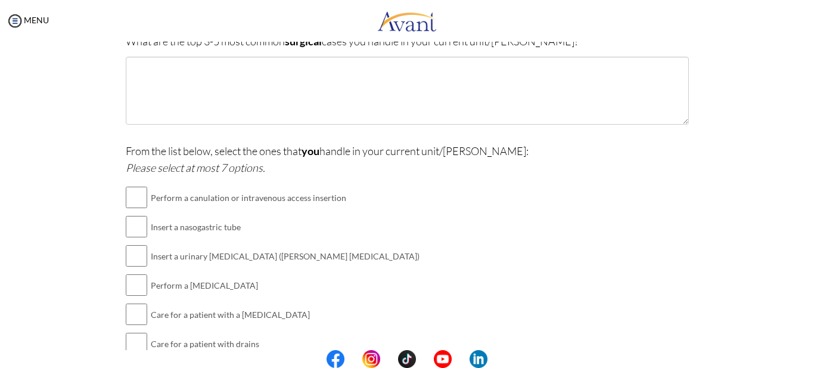
scroll to position [347, 0]
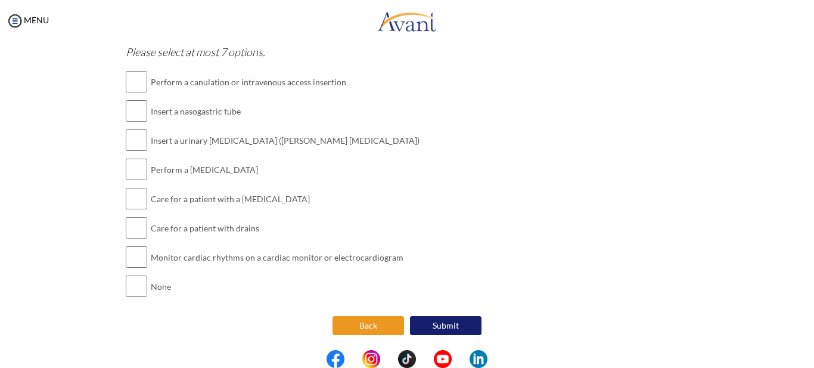
click at [359, 331] on button "Back" at bounding box center [369, 325] width 72 height 19
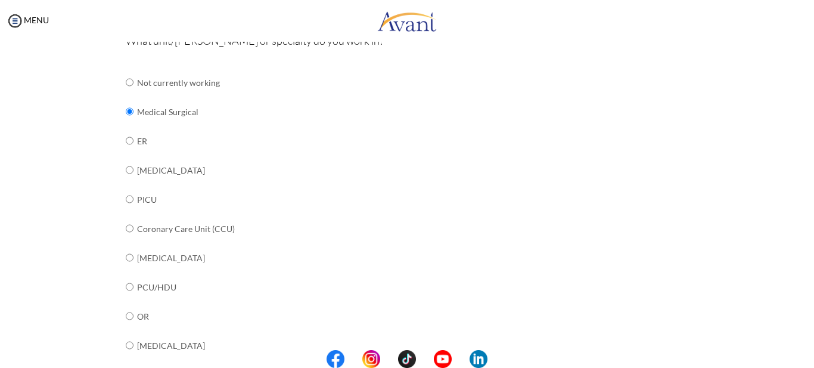
scroll to position [143, 0]
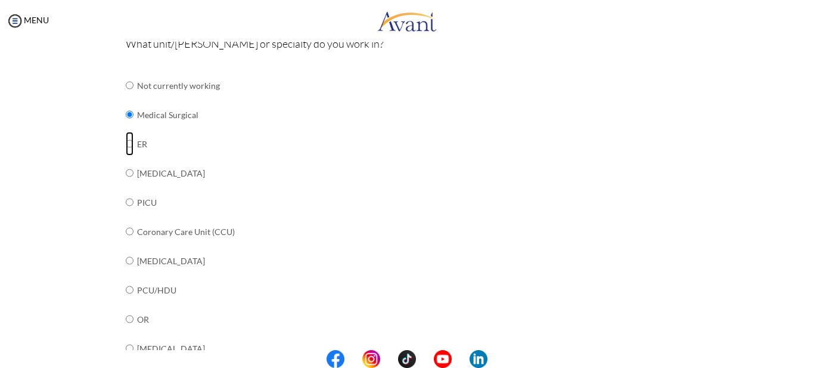
click at [126, 144] on input "radio" at bounding box center [130, 144] width 8 height 24
radio input "true"
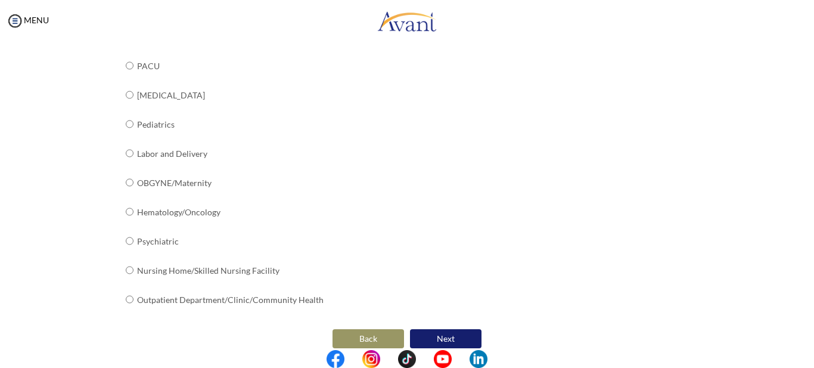
scroll to position [497, 0]
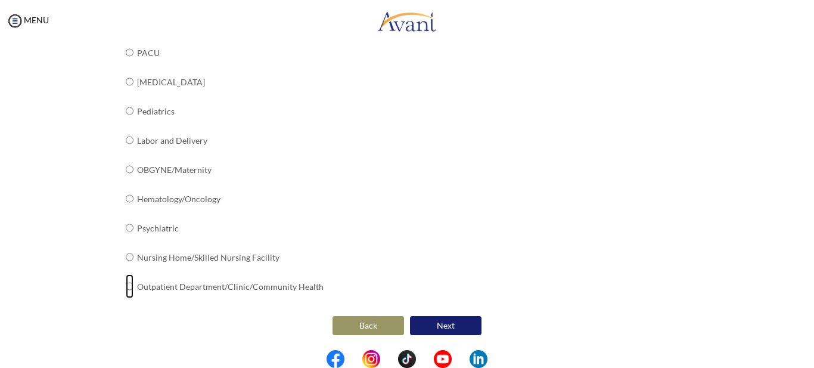
click at [126, 286] on input "radio" at bounding box center [130, 286] width 8 height 24
radio input "true"
click at [437, 324] on button "Next" at bounding box center [446, 325] width 72 height 19
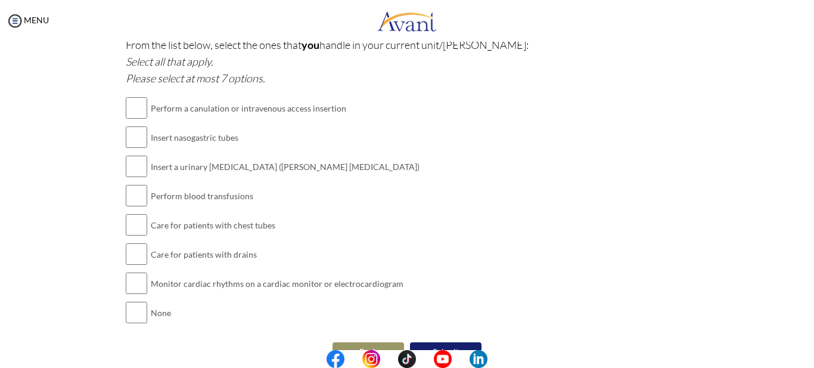
scroll to position [326, 0]
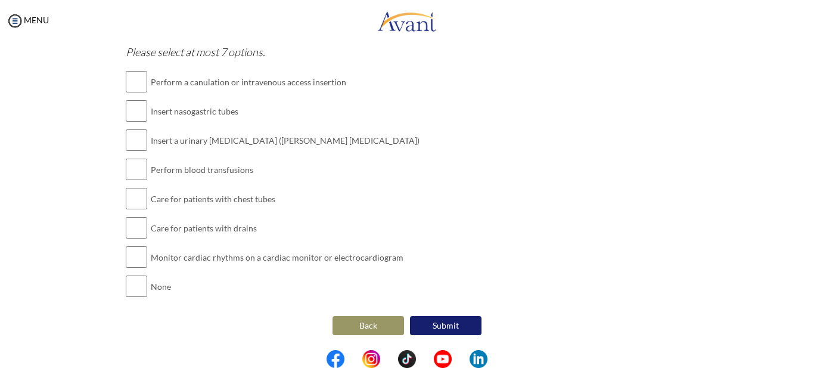
click at [371, 319] on button "Back" at bounding box center [369, 325] width 72 height 19
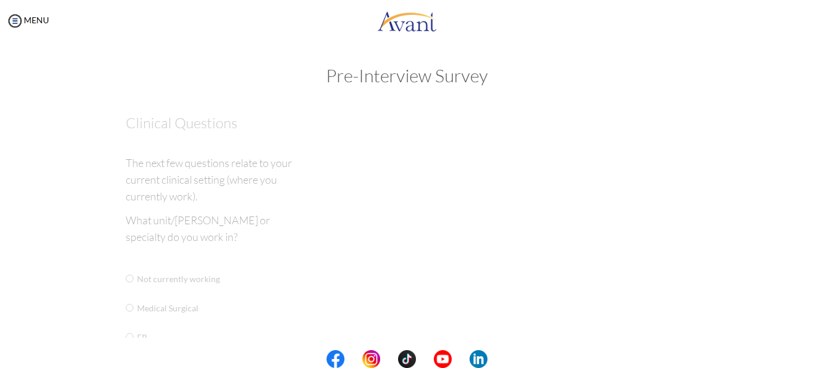
scroll to position [0, 0]
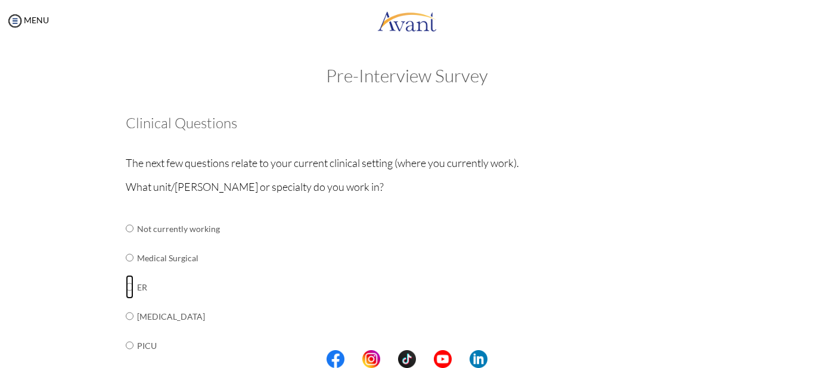
click at [128, 286] on input "radio" at bounding box center [130, 287] width 8 height 24
radio input "true"
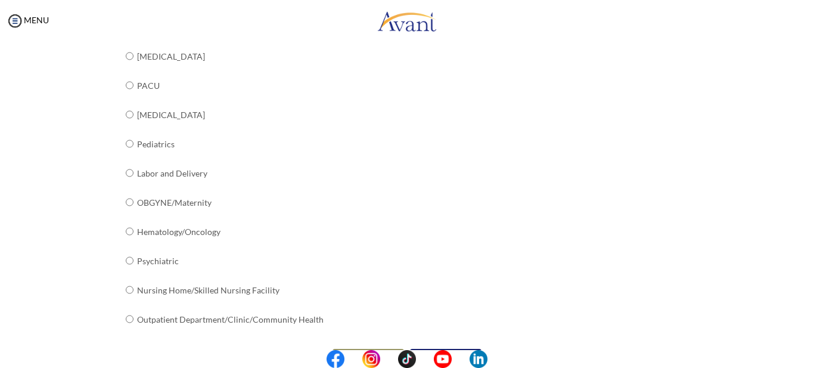
scroll to position [497, 0]
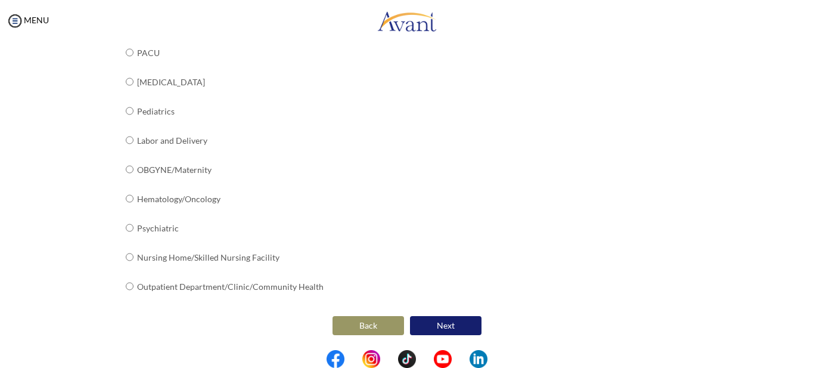
click at [442, 327] on button "Next" at bounding box center [446, 325] width 72 height 19
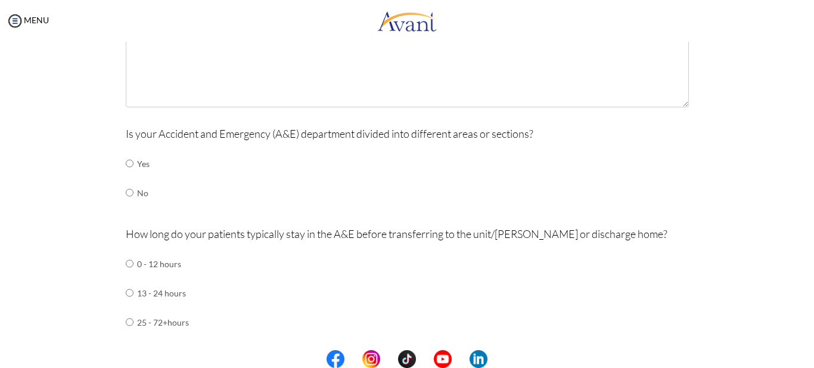
scroll to position [0, 0]
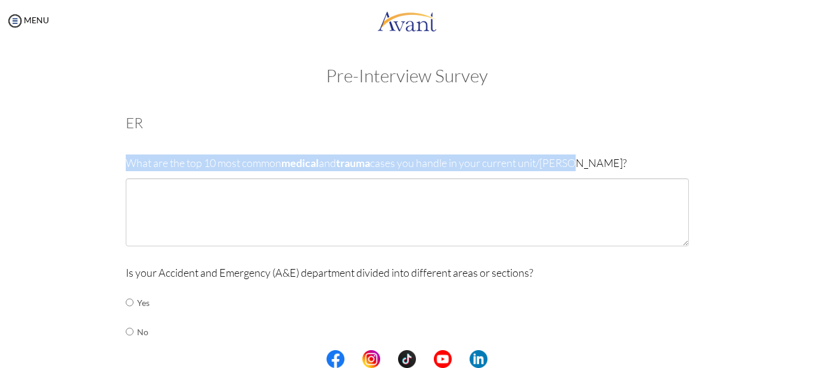
drag, startPoint x: 124, startPoint y: 163, endPoint x: 575, endPoint y: 163, distance: 451.3
click at [575, 163] on p "What are the top 10 most common medical and trauma cases you handle in your cur…" at bounding box center [407, 162] width 563 height 17
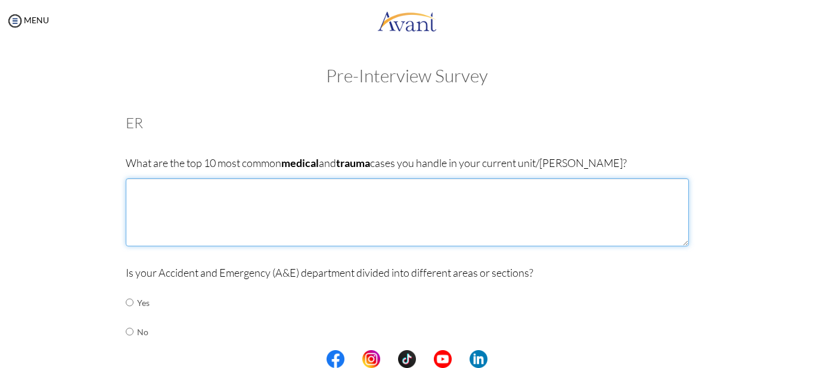
click at [179, 197] on textarea at bounding box center [407, 212] width 563 height 68
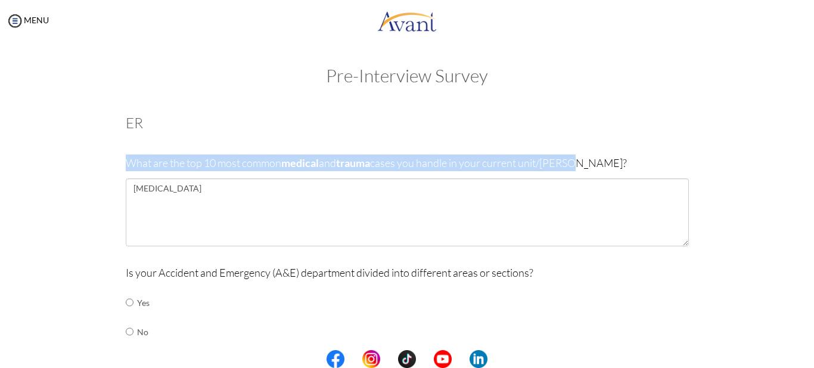
drag, startPoint x: 122, startPoint y: 159, endPoint x: 582, endPoint y: 159, distance: 460.2
click at [582, 159] on p "What are the top 10 most common medical and trauma cases you handle in your cur…" at bounding box center [407, 162] width 563 height 17
copy p "What are the top 10 most common medical and trauma cases you handle in your cur…"
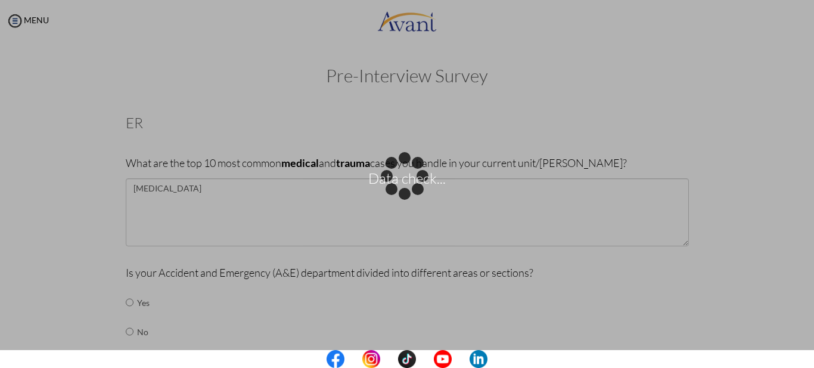
click at [182, 196] on body "Data check... Maintenance break. Please come back in 2 hours. MENU My Status Wh…" at bounding box center [407, 184] width 814 height 368
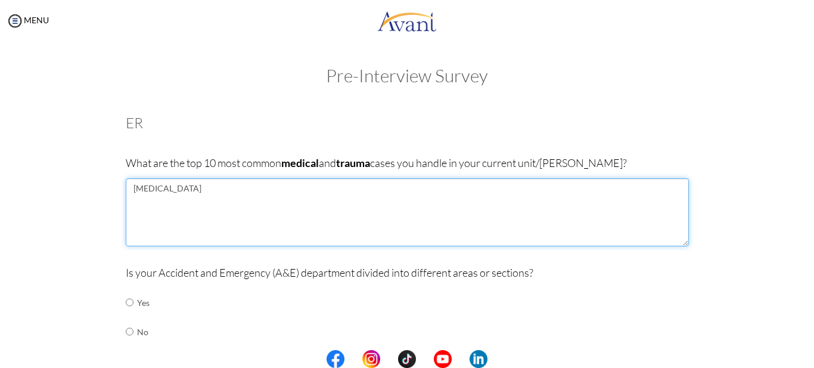
click at [182, 196] on textarea "[MEDICAL_DATA]" at bounding box center [407, 212] width 563 height 68
click at [183, 199] on textarea "[MEDICAL_DATA] [MEDICAL_DATA]" at bounding box center [407, 212] width 563 height 68
click at [194, 202] on textarea "[MEDICAL_DATA] [MEDICAL_DATA]" at bounding box center [407, 212] width 563 height 68
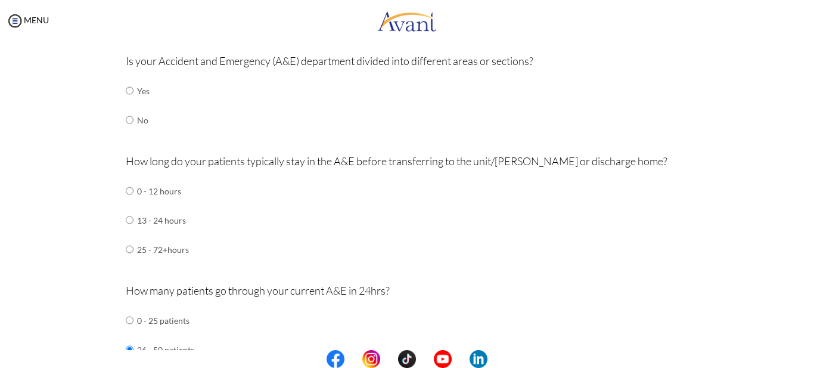
scroll to position [217, 0]
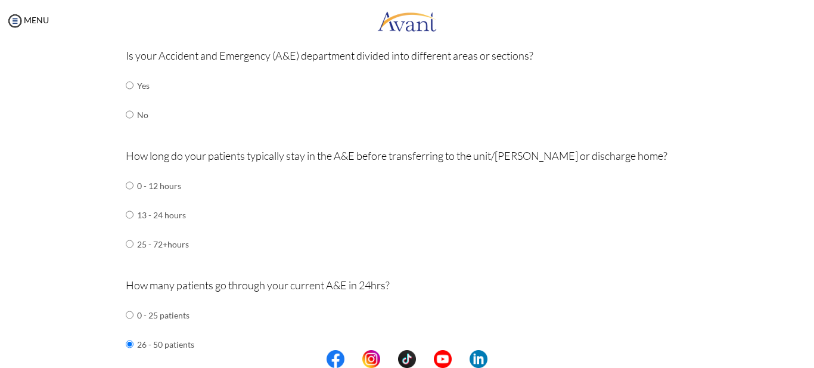
type textarea "[MEDICAL_DATA] [MEDICAL_DATA] [MEDICAL_DATA] ,STABBING AIRWAY COMPROMISE"
click at [126, 116] on input "radio" at bounding box center [130, 115] width 8 height 24
radio input "true"
click at [126, 188] on input "radio" at bounding box center [130, 185] width 8 height 24
radio input "true"
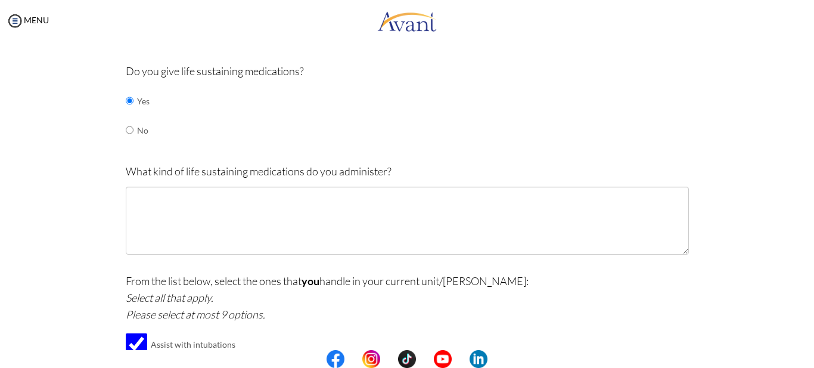
scroll to position [593, 0]
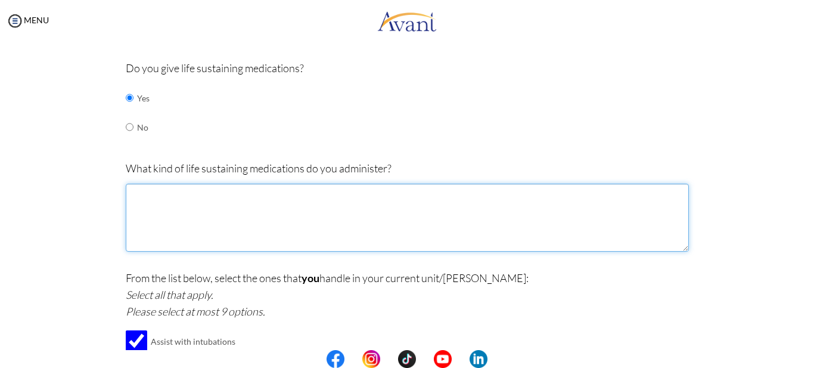
click at [283, 201] on textarea at bounding box center [407, 218] width 563 height 68
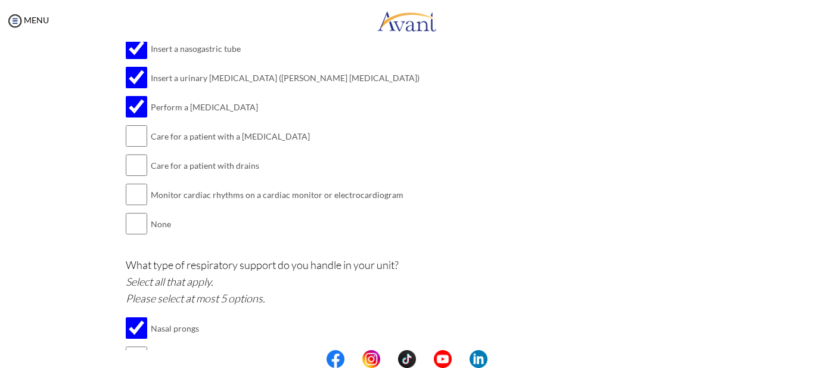
scroll to position [975, 0]
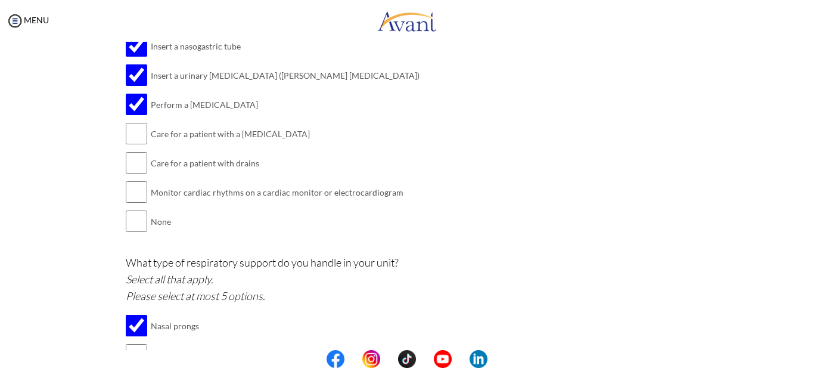
type textarea "[MEDICAL_DATA] ANTI EPILEPTICS [MEDICAL_DATA]"
click at [131, 191] on input "checkbox" at bounding box center [136, 192] width 21 height 24
checkbox input "true"
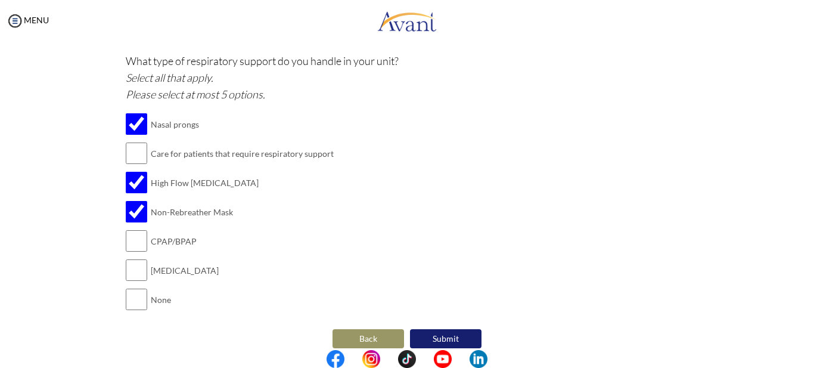
scroll to position [1190, 0]
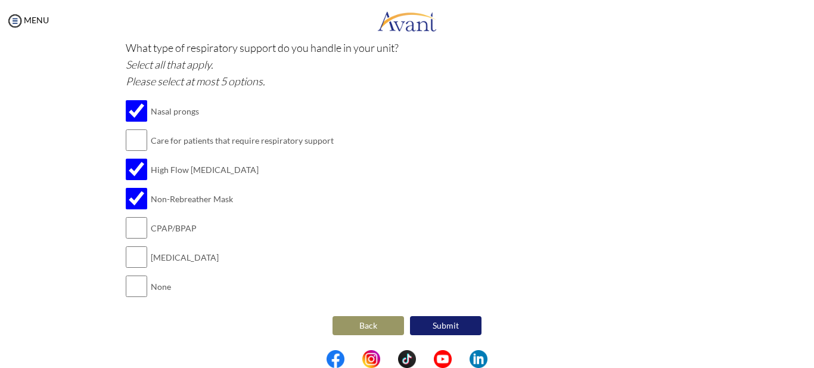
drag, startPoint x: 801, startPoint y: 344, endPoint x: 807, endPoint y: 339, distance: 8.0
click at [802, 342] on div "My Status What is the next step? We would like you to watch the introductory vi…" at bounding box center [407, 226] width 814 height 368
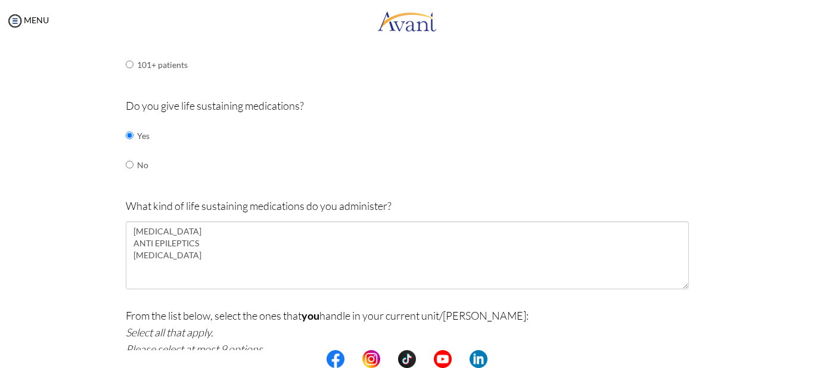
scroll to position [550, 0]
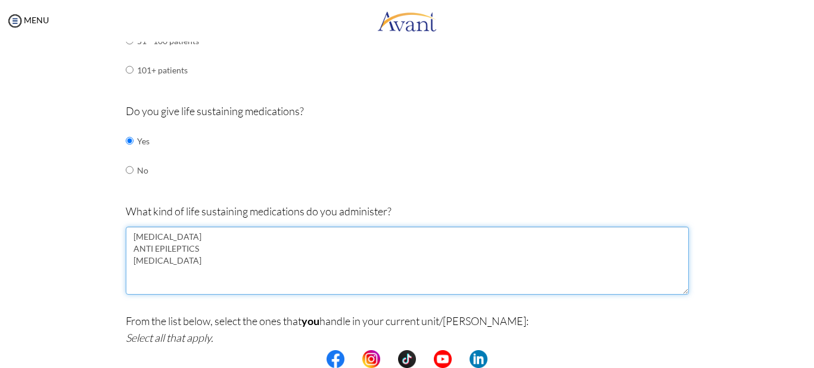
click at [169, 259] on textarea "[MEDICAL_DATA] ANTI EPILEPTICS [MEDICAL_DATA]" at bounding box center [407, 261] width 563 height 68
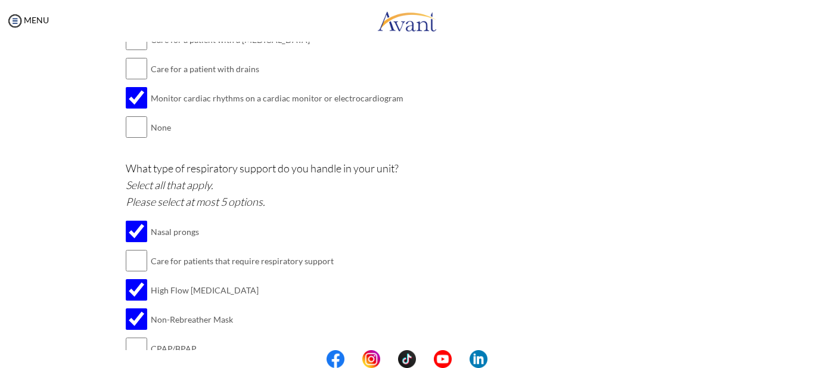
scroll to position [1190, 0]
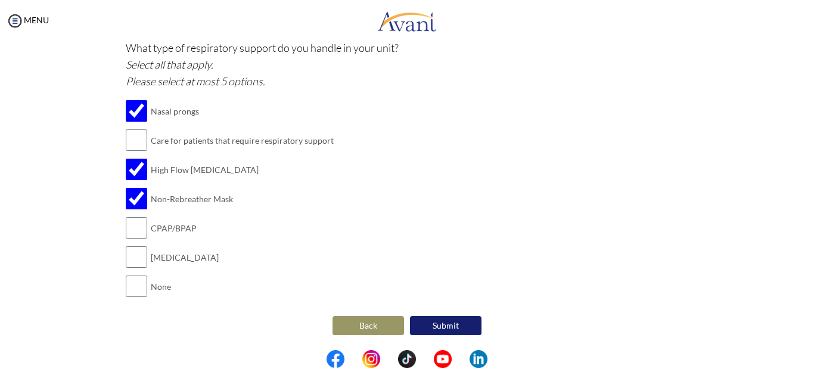
type textarea "[MEDICAL_DATA] ANTI EPILEPTICS [MEDICAL_DATA] [MEDICAL_DATA]"
